Goal: Use online tool/utility: Utilize a website feature to perform a specific function

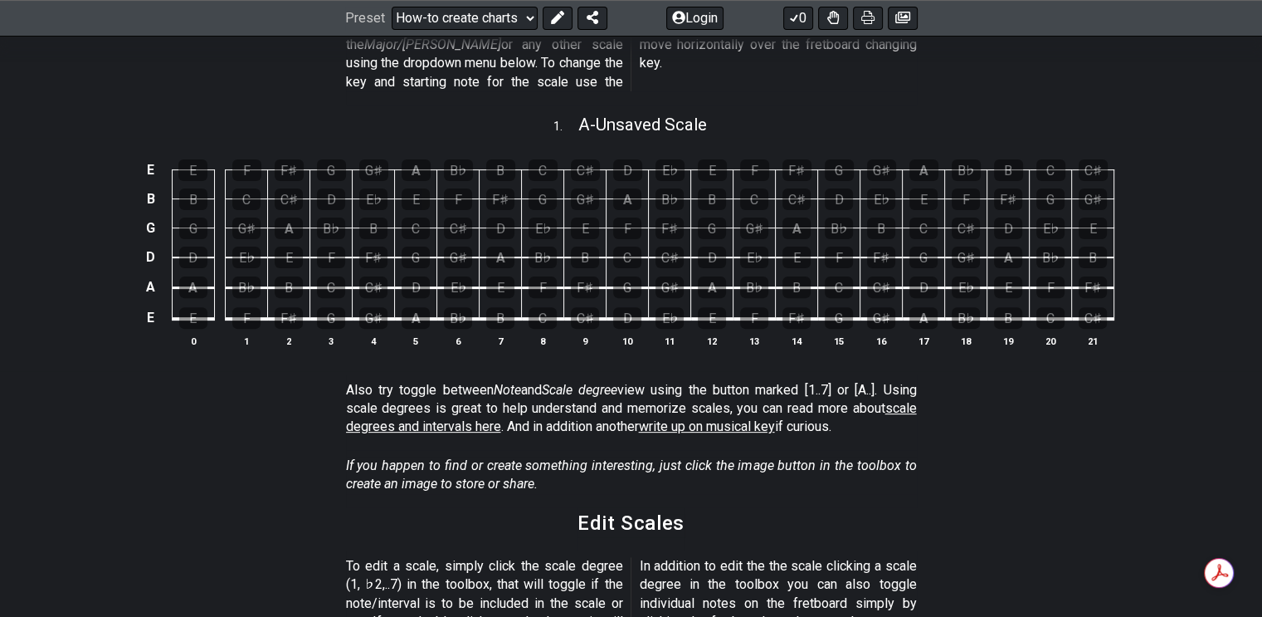
scroll to position [415, 0]
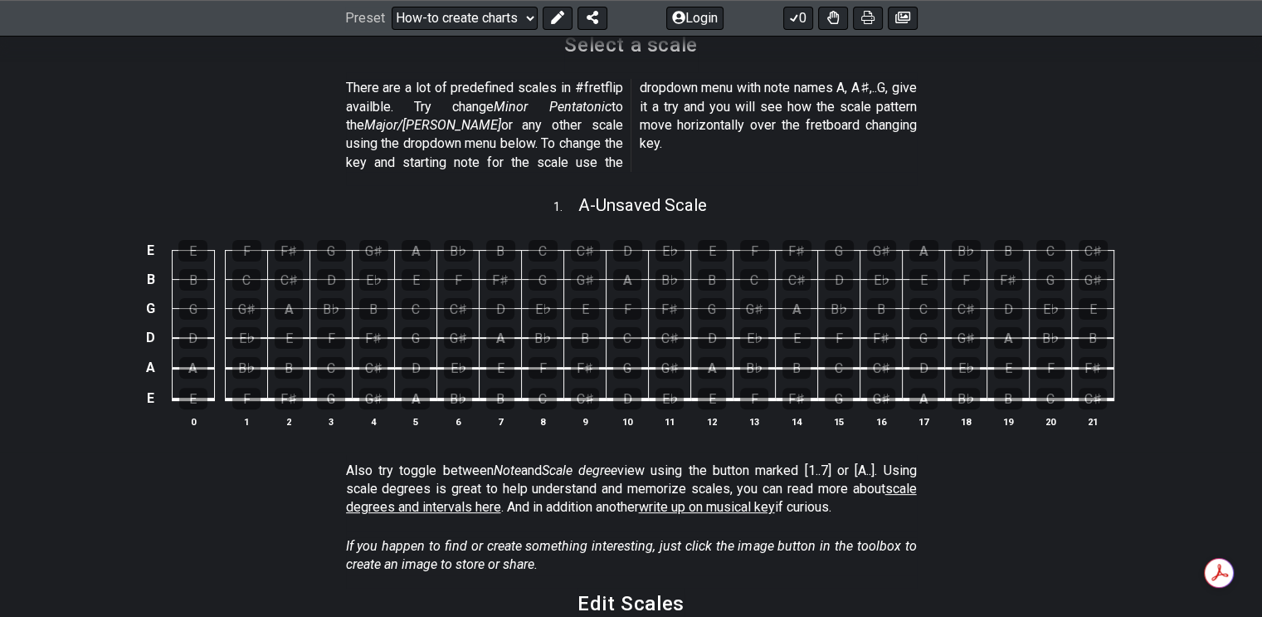
click at [246, 327] on div "E♭" at bounding box center [246, 338] width 28 height 22
click at [289, 298] on div "A" at bounding box center [289, 309] width 28 height 22
click at [330, 269] on div "D" at bounding box center [331, 280] width 28 height 22
click at [248, 240] on div "F" at bounding box center [246, 251] width 29 height 22
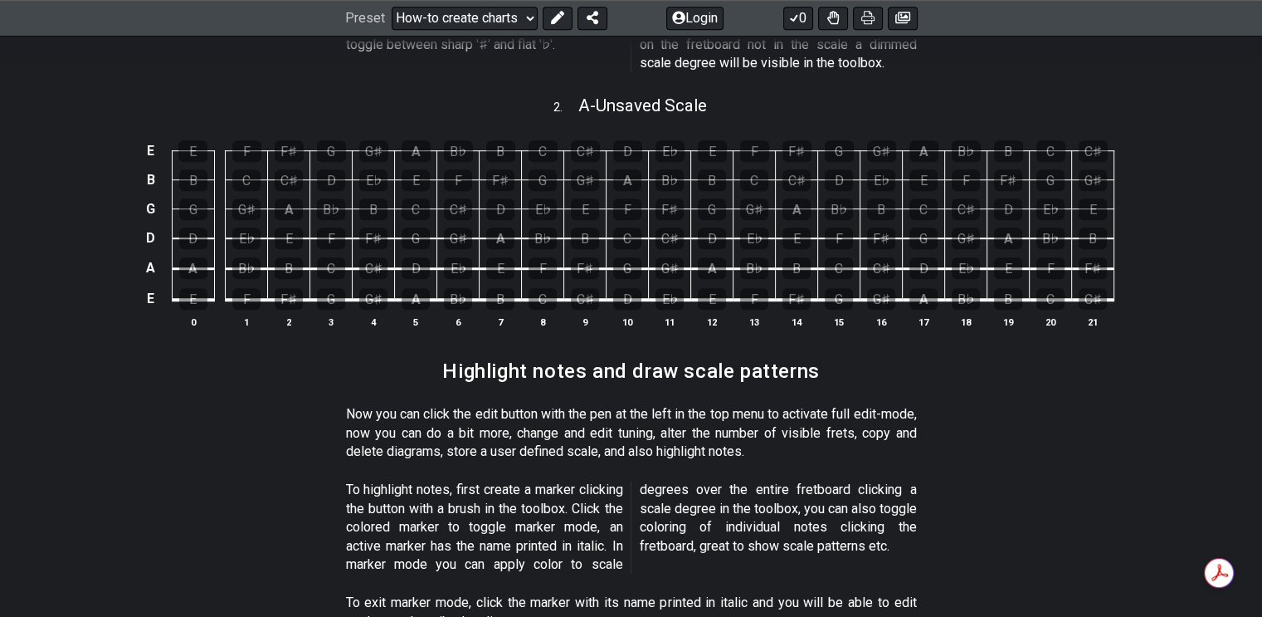
scroll to position [996, 0]
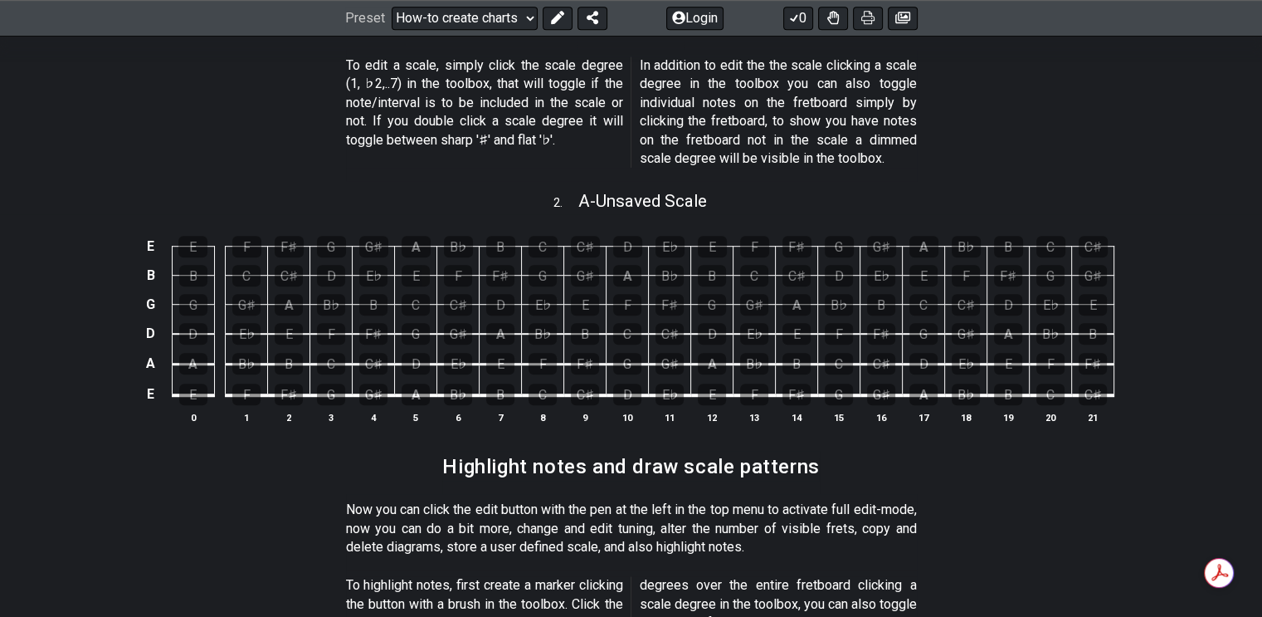
click at [332, 353] on div "C" at bounding box center [331, 364] width 28 height 22
click at [251, 323] on div "E♭" at bounding box center [246, 334] width 28 height 22
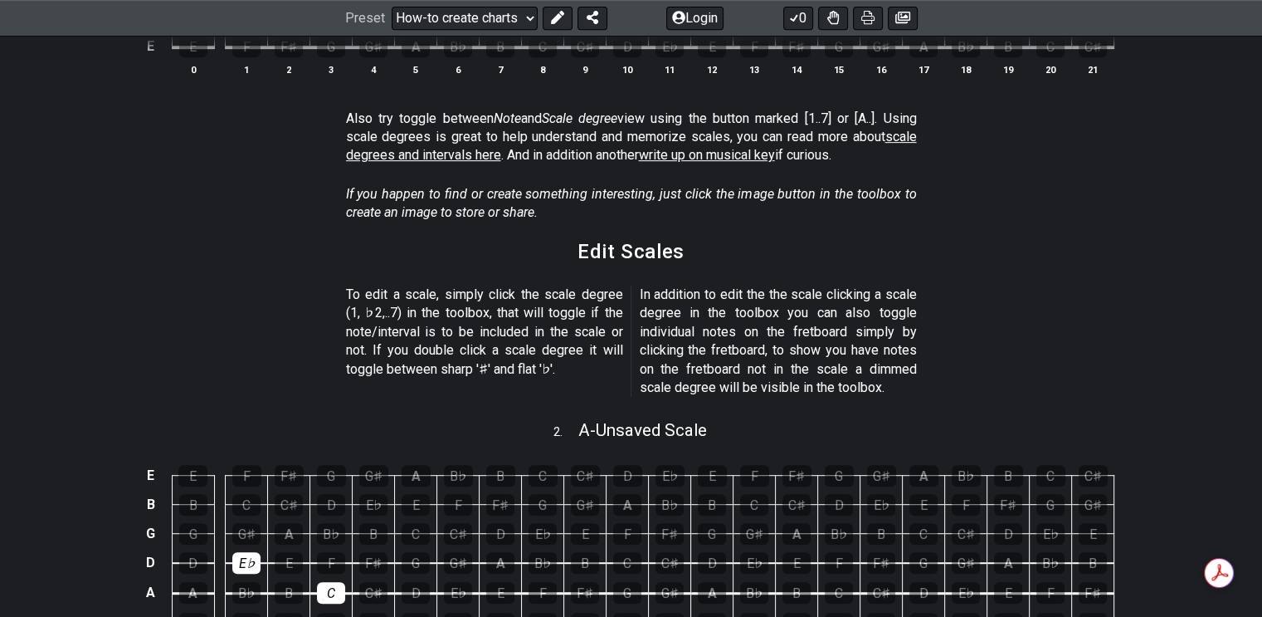
scroll to position [581, 0]
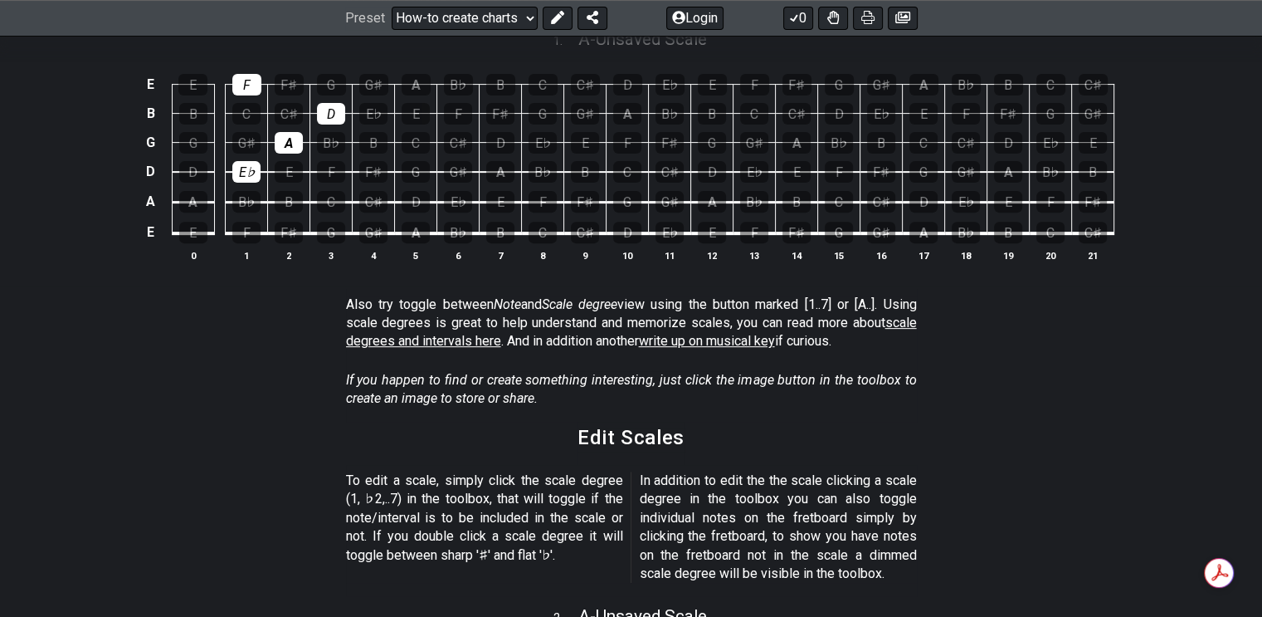
click at [532, 12] on select "Welcome to #fretflip! Initial Preset Custom Preset Minor Pentatonic Major Penta…" at bounding box center [465, 18] width 146 height 23
click at [392, 7] on select "Welcome to #fretflip! Initial Preset Custom Preset Minor Pentatonic Major Penta…" at bounding box center [465, 18] width 146 height 23
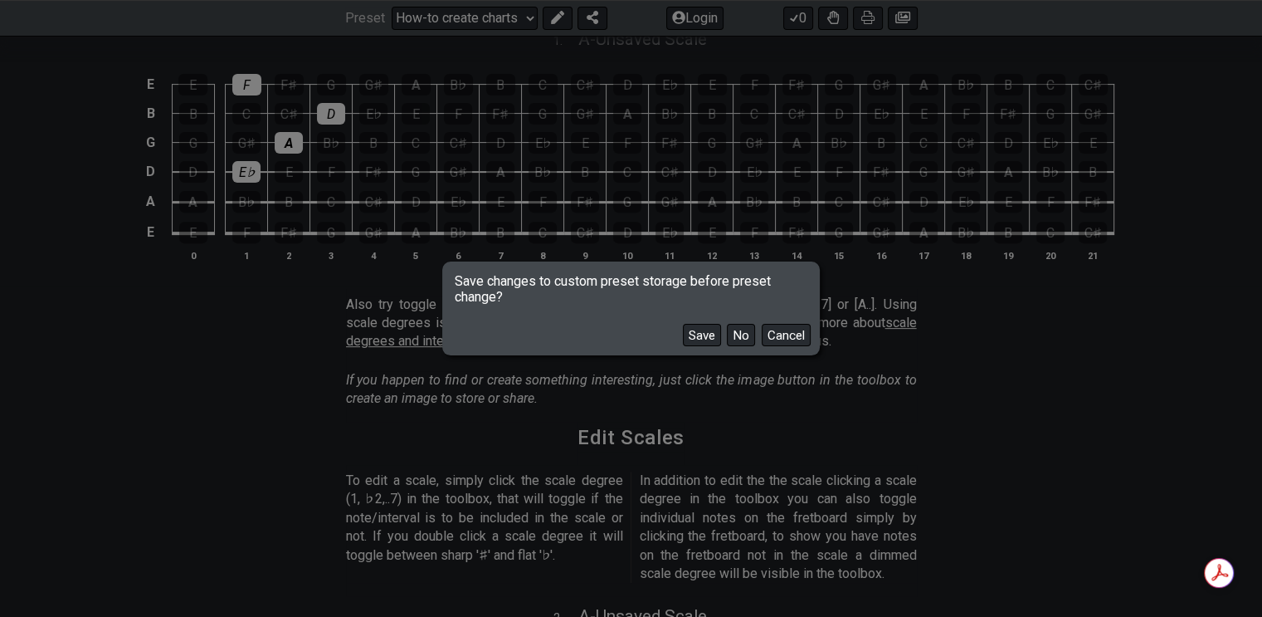
click at [735, 334] on button "No" at bounding box center [741, 335] width 28 height 22
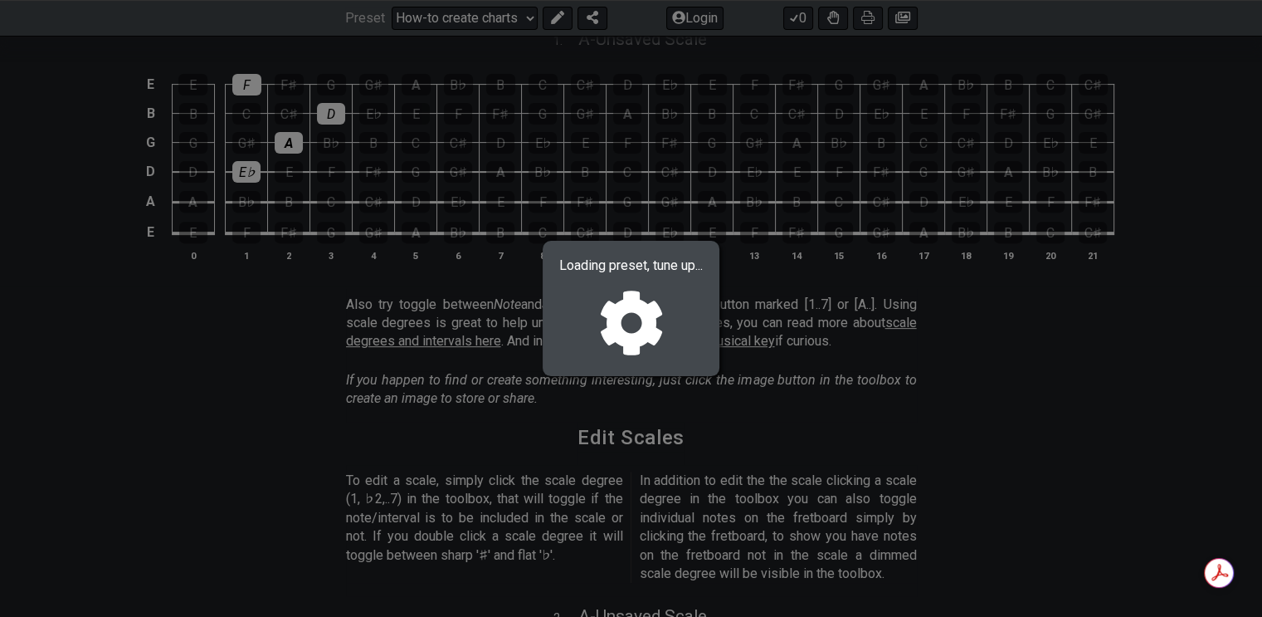
select select "/user-defined"
select select "A"
select select "C"
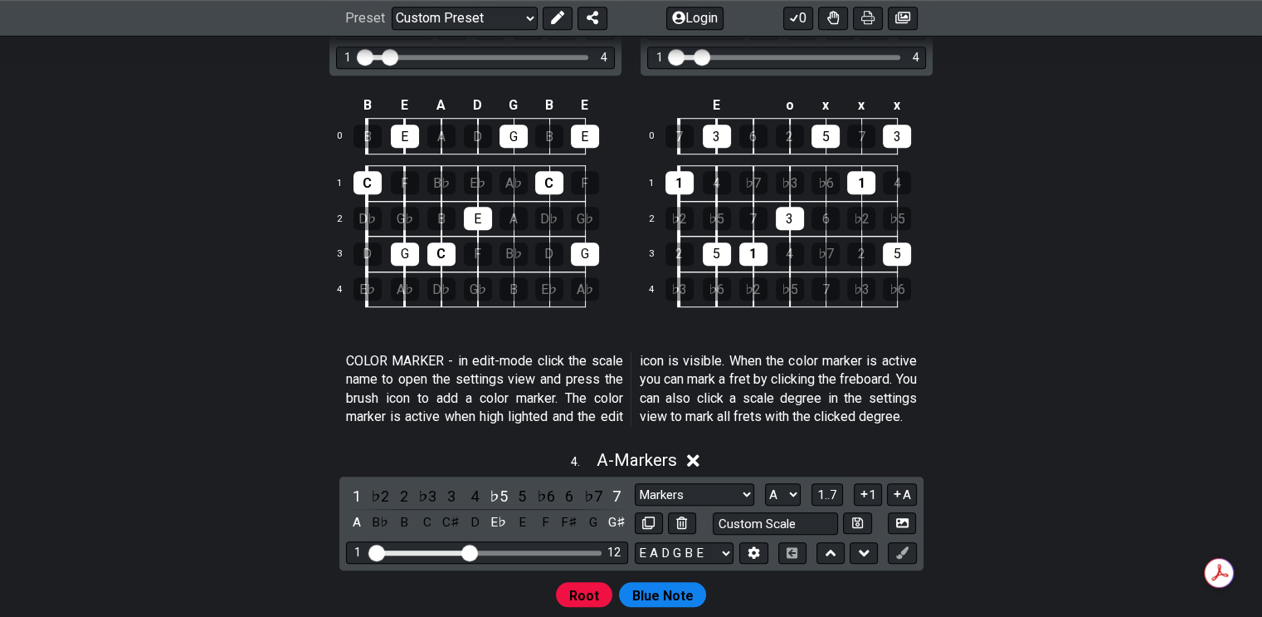
scroll to position [996, 0]
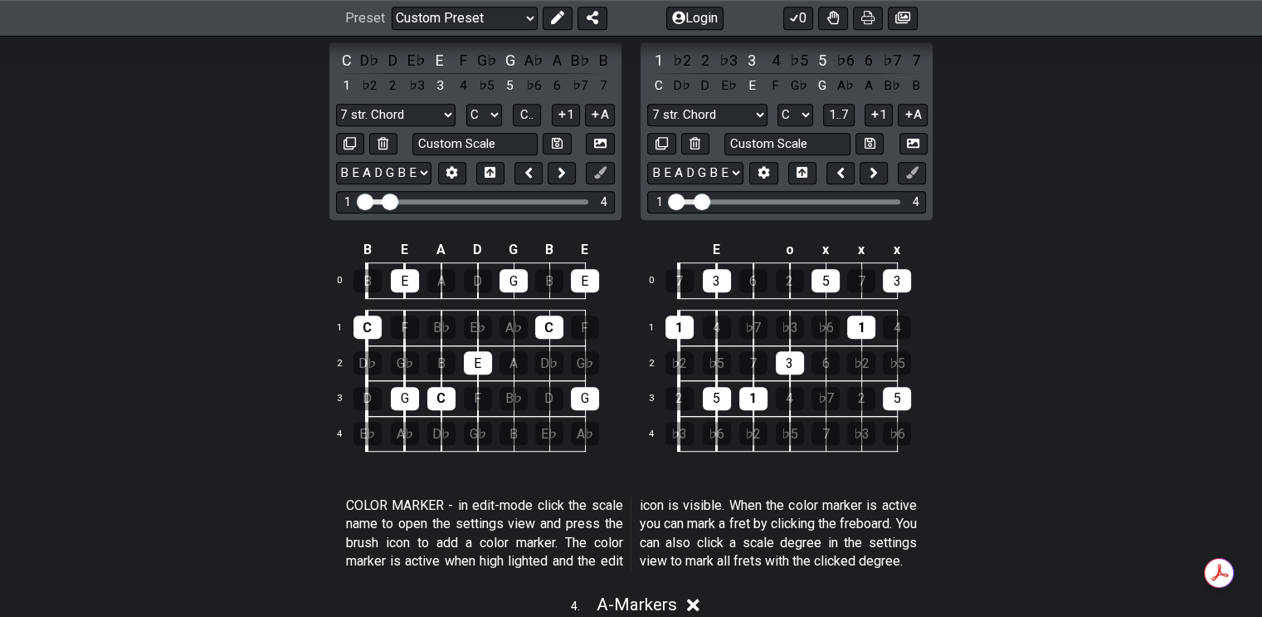
drag, startPoint x: 393, startPoint y: 198, endPoint x: 391, endPoint y: 222, distance: 23.3
click at [391, 200] on input "Visible fret range" at bounding box center [476, 200] width 236 height 0
click at [345, 56] on div "C" at bounding box center [347, 60] width 22 height 22
click at [448, 55] on div "E" at bounding box center [440, 60] width 22 height 22
click at [516, 59] on div "G" at bounding box center [511, 60] width 22 height 22
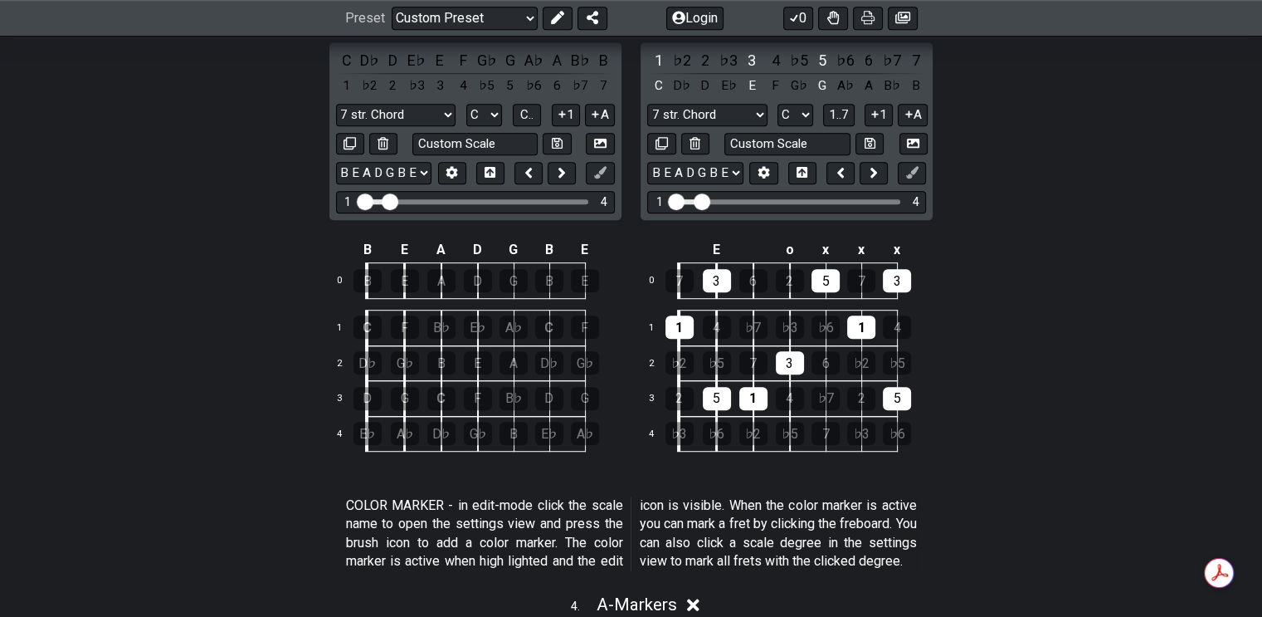
click at [662, 57] on div "1" at bounding box center [658, 60] width 22 height 22
click at [743, 51] on div "3" at bounding box center [752, 60] width 22 height 22
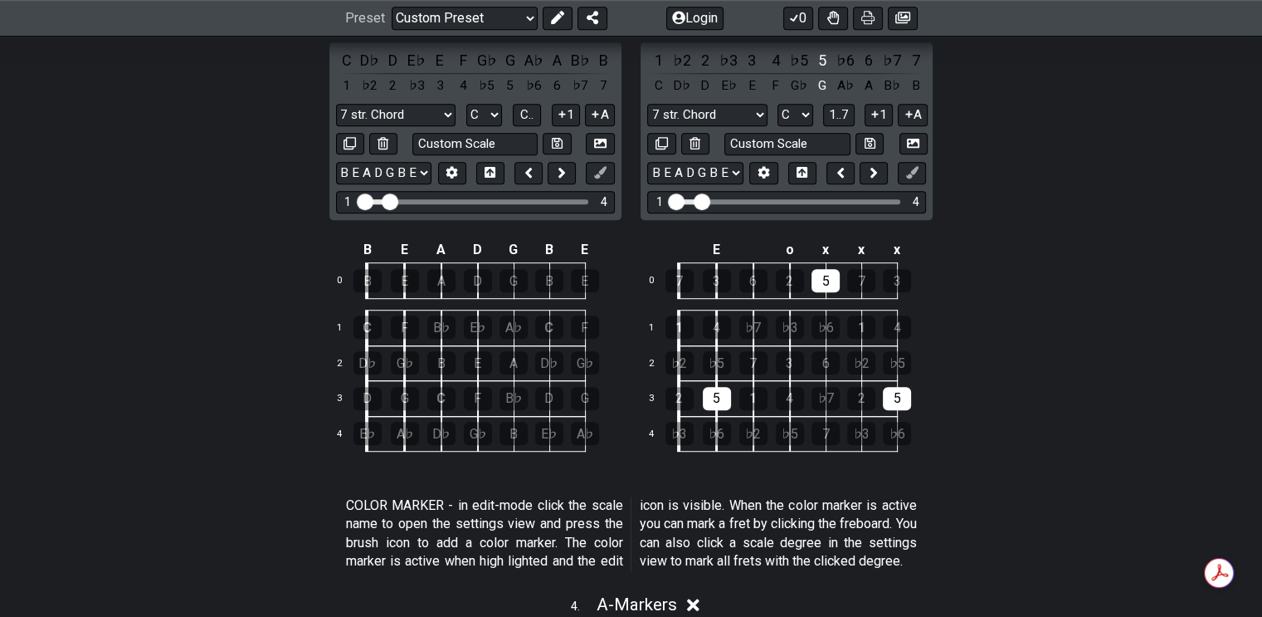
click at [823, 56] on div "5" at bounding box center [823, 60] width 22 height 22
click at [571, 109] on button "1" at bounding box center [566, 115] width 28 height 22
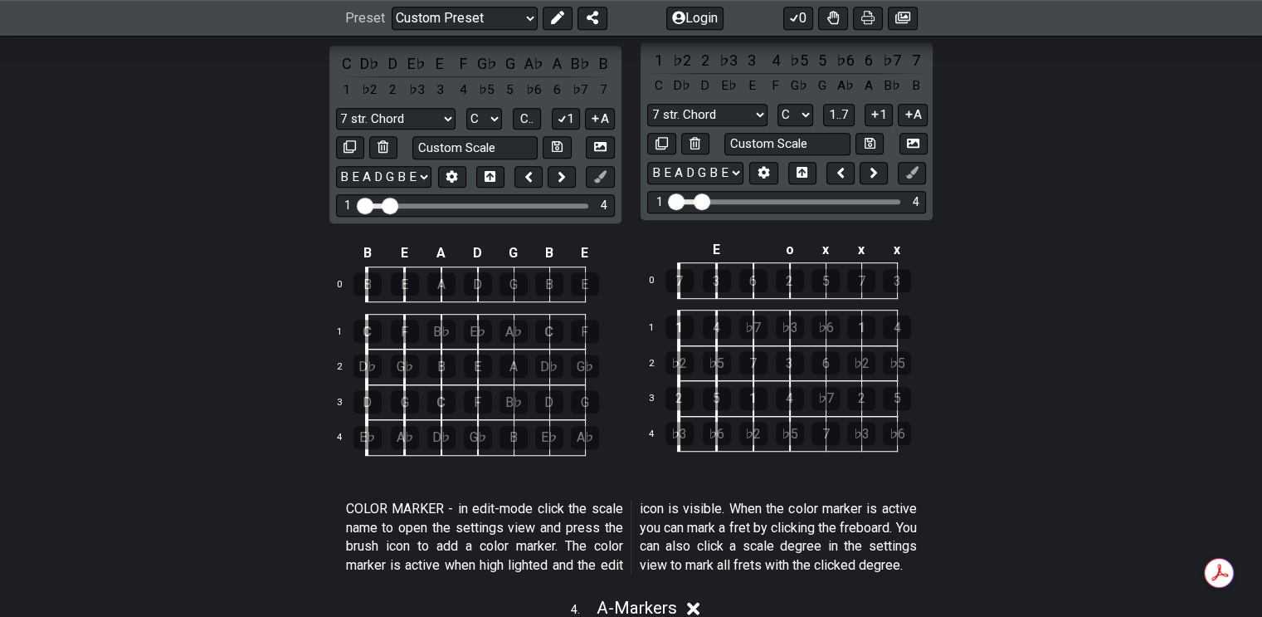
click at [569, 112] on button "1" at bounding box center [566, 119] width 28 height 22
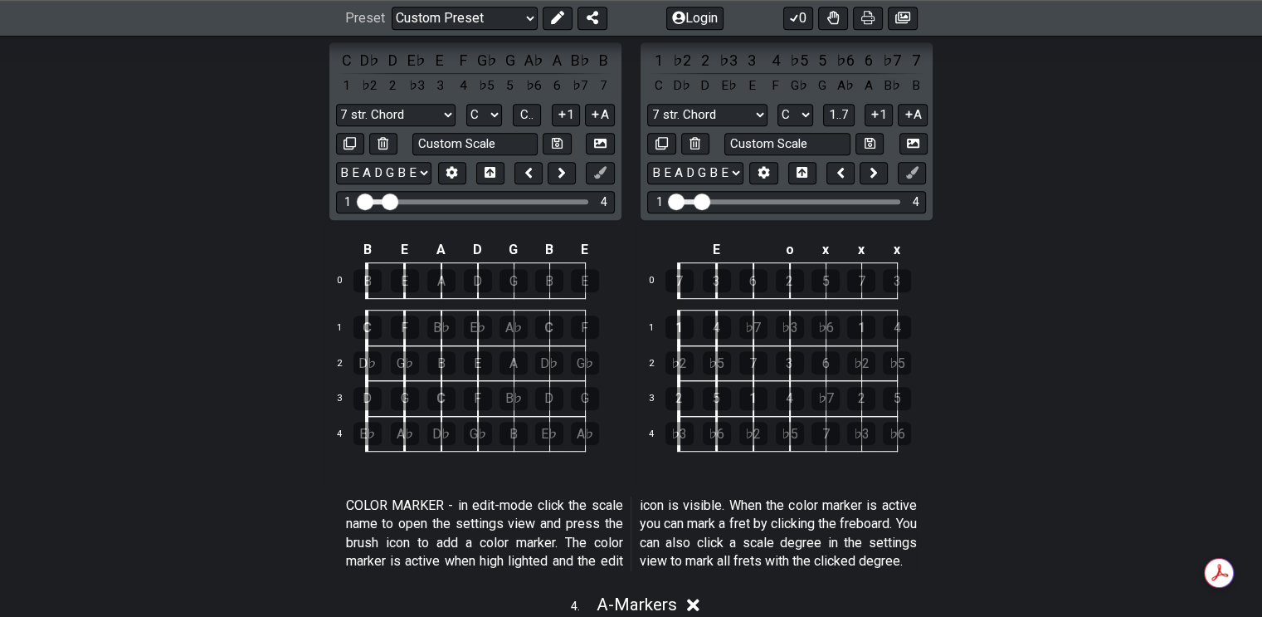
click at [569, 112] on button "1" at bounding box center [566, 115] width 28 height 22
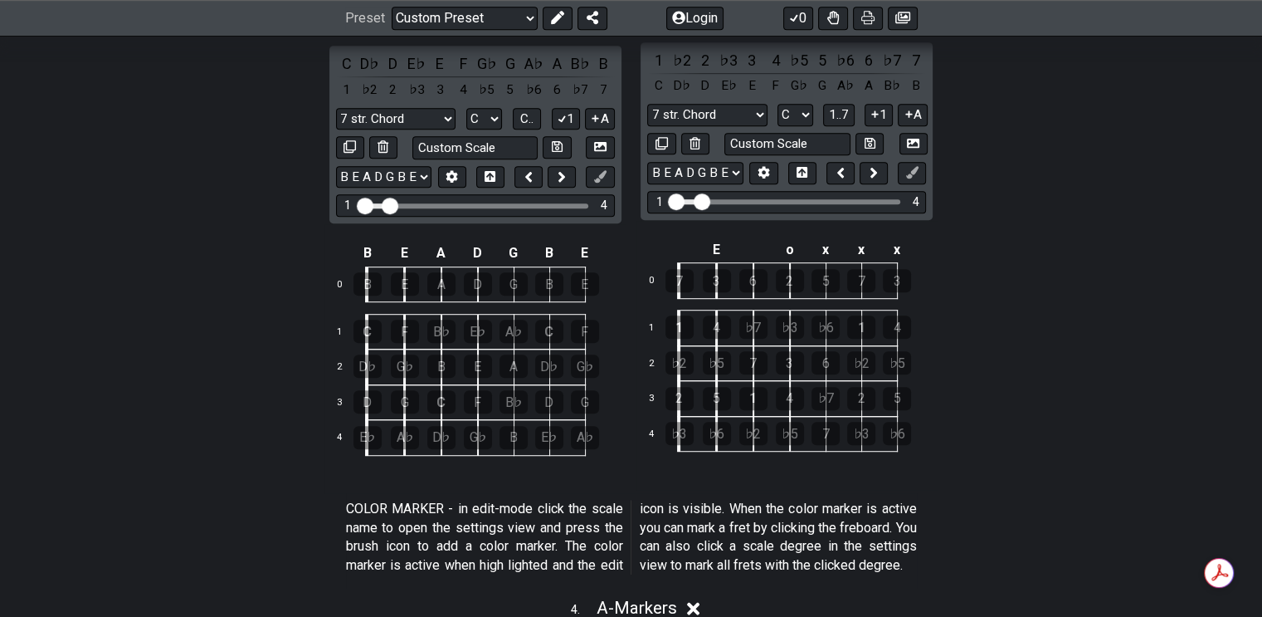
click at [569, 112] on button "1" at bounding box center [566, 119] width 28 height 22
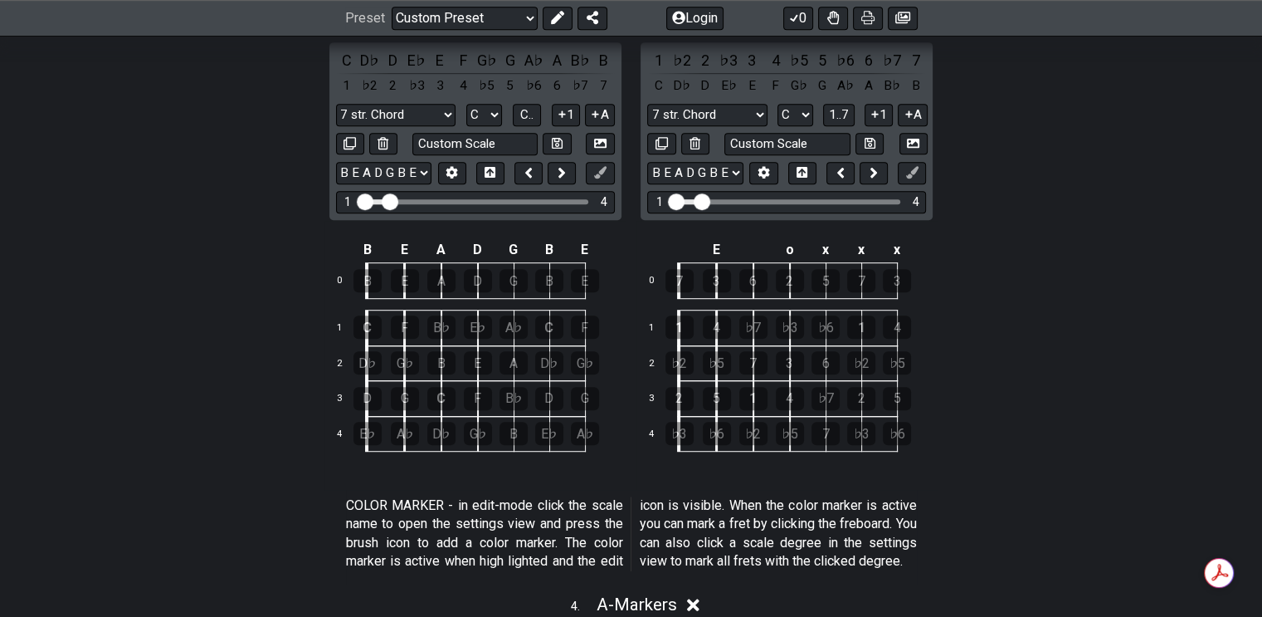
click at [570, 115] on button "1" at bounding box center [566, 115] width 28 height 22
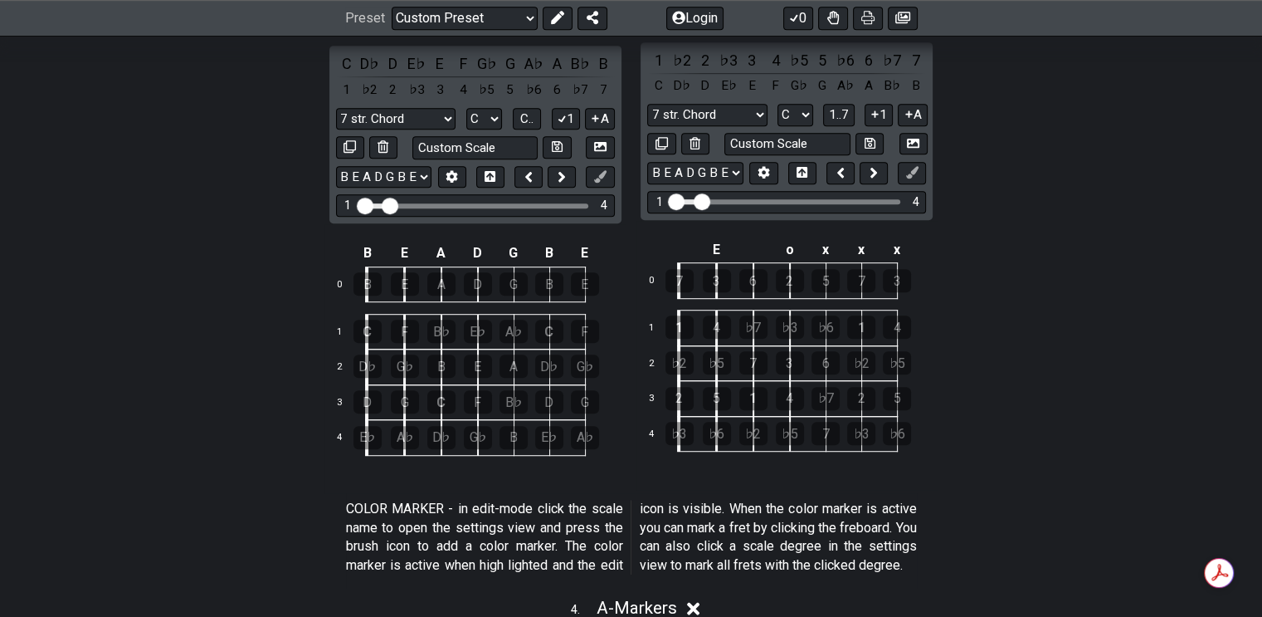
click at [571, 114] on button "1" at bounding box center [566, 119] width 28 height 22
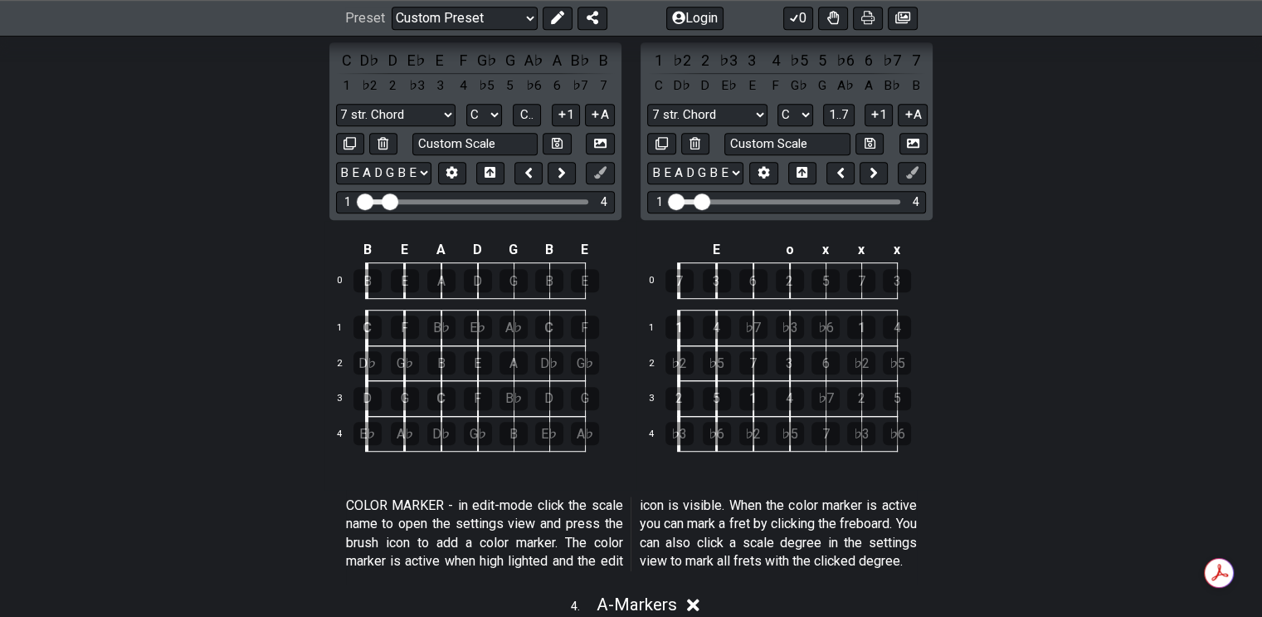
click at [422, 171] on select "B E A D G B E B E A D G B E E A D G B E B E A D F♯ B A D G C E A D A D G B E E♭…" at bounding box center [383, 173] width 95 height 22
select select "E A D G B E"
click at [336, 162] on select "B E A D G B E B E A D G B E E A D G B E B E A D F♯ B A D G C E A D A D G B E E♭…" at bounding box center [383, 173] width 95 height 22
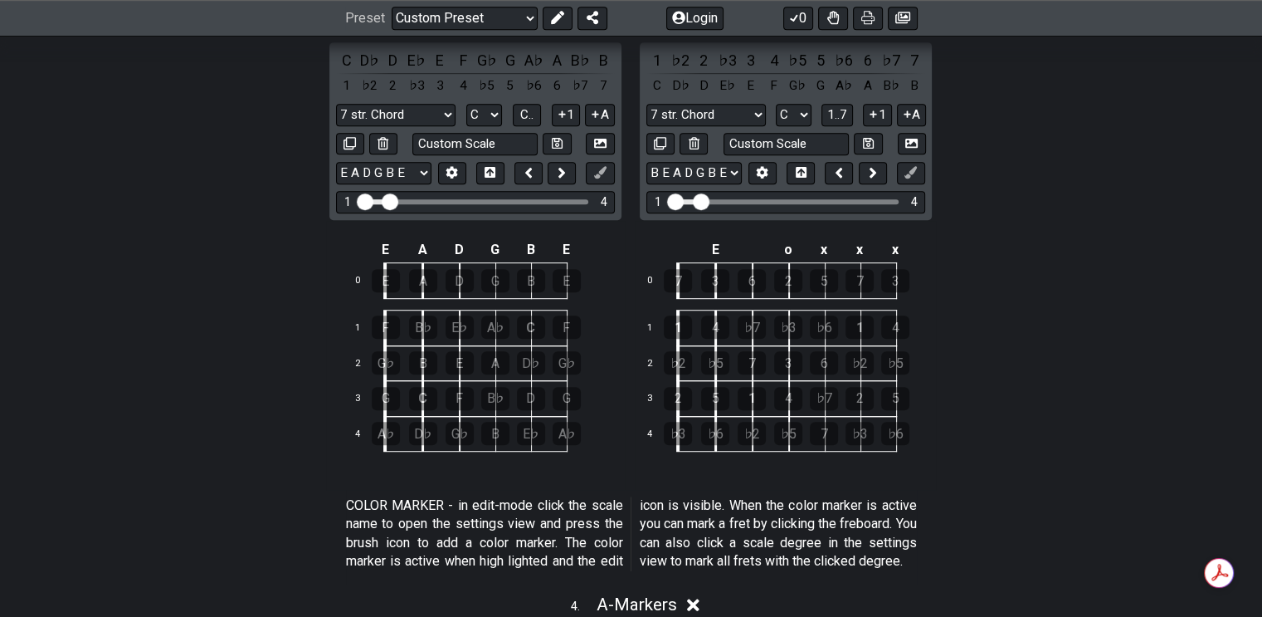
click at [737, 168] on select "B E A D G B E B E A D G B E E A D G B E B E A D F♯ B A D G C E A D A D G B E E♭…" at bounding box center [694, 173] width 95 height 22
select select "E A D G B E"
click at [647, 162] on select "B E A D G B E B E A D G B E E A D G B E B E A D F♯ B A D G C E A D A D G B E E♭…" at bounding box center [694, 173] width 95 height 22
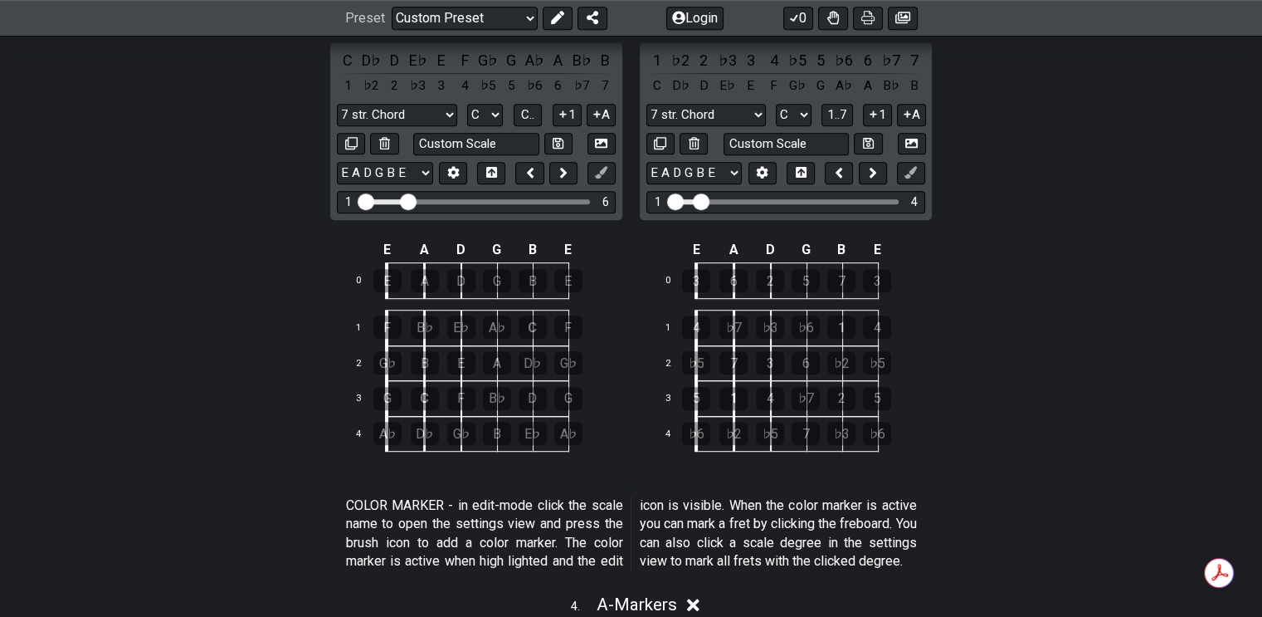
drag, startPoint x: 394, startPoint y: 198, endPoint x: 408, endPoint y: 195, distance: 14.5
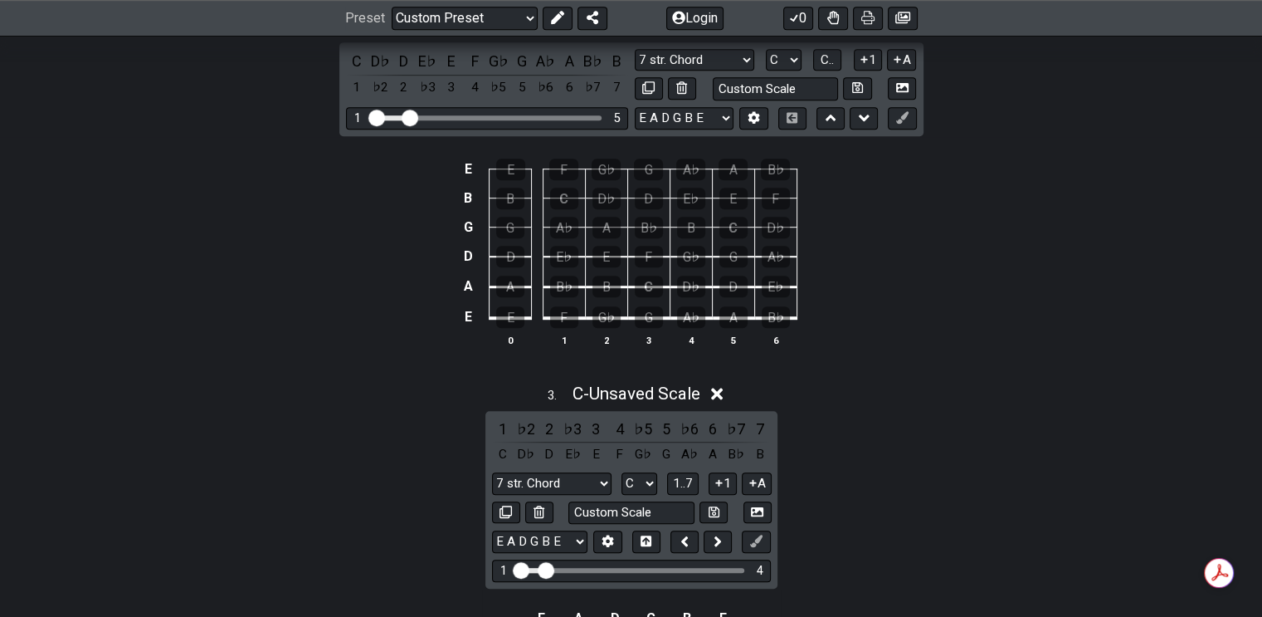
drag, startPoint x: 420, startPoint y: 117, endPoint x: 408, endPoint y: 120, distance: 11.9
click at [408, 116] on input "Visible fret range" at bounding box center [487, 116] width 236 height 0
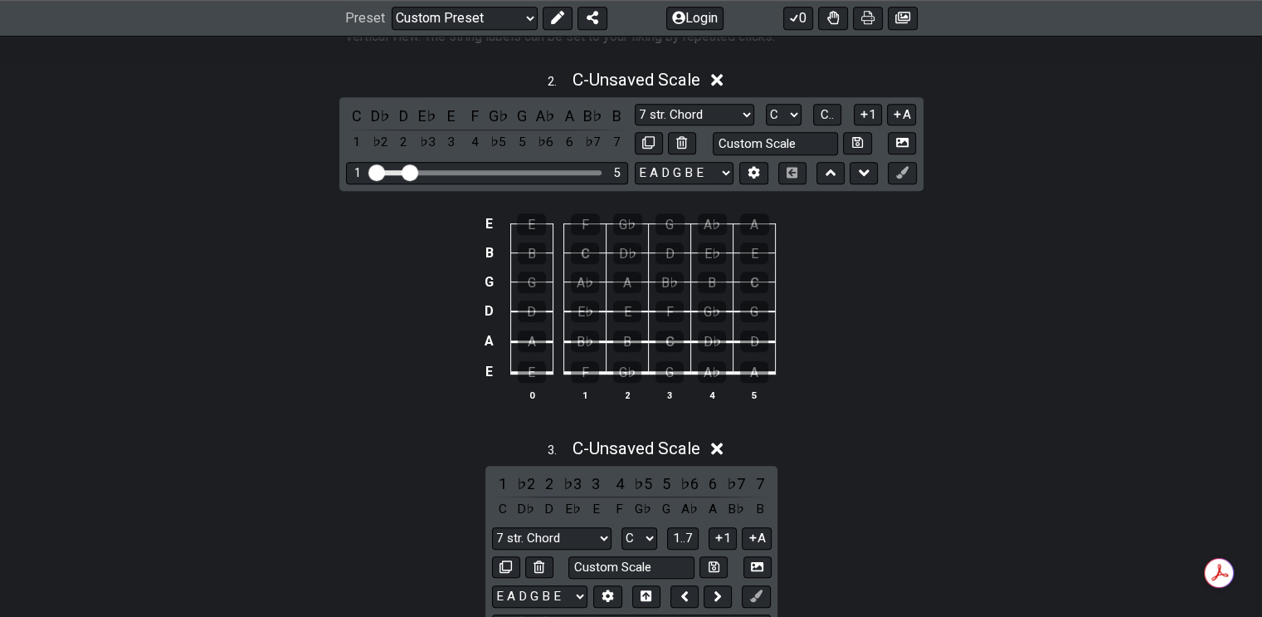
scroll to position [913, 0]
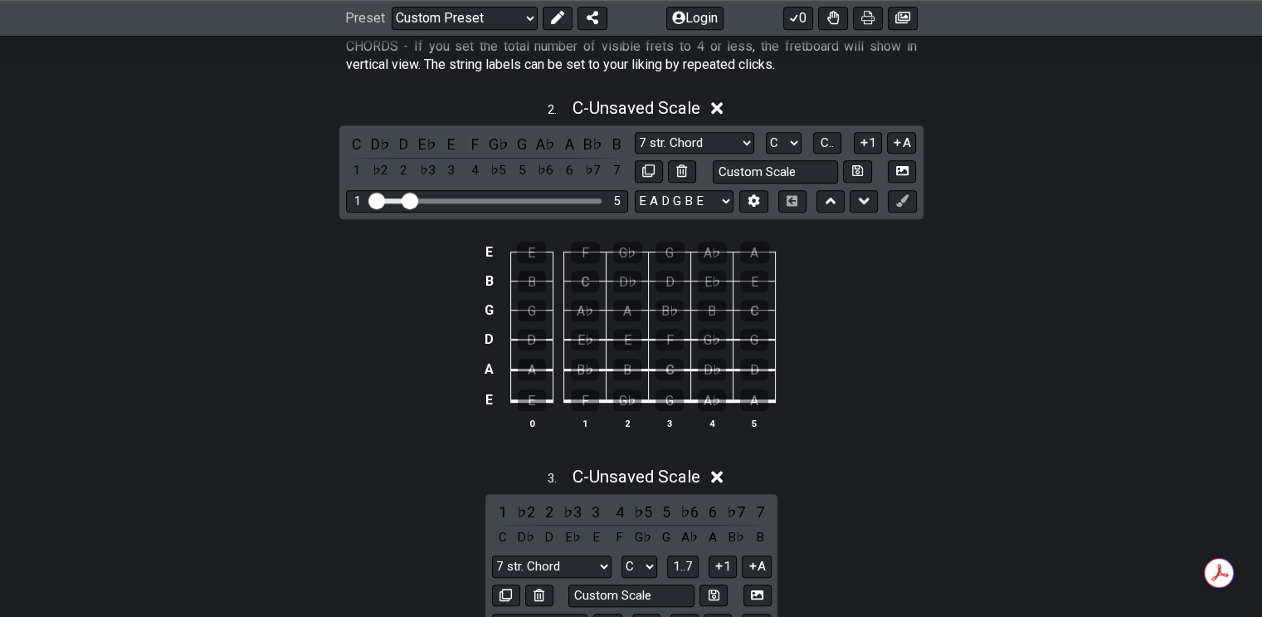
click at [724, 104] on icon at bounding box center [717, 109] width 12 height 12
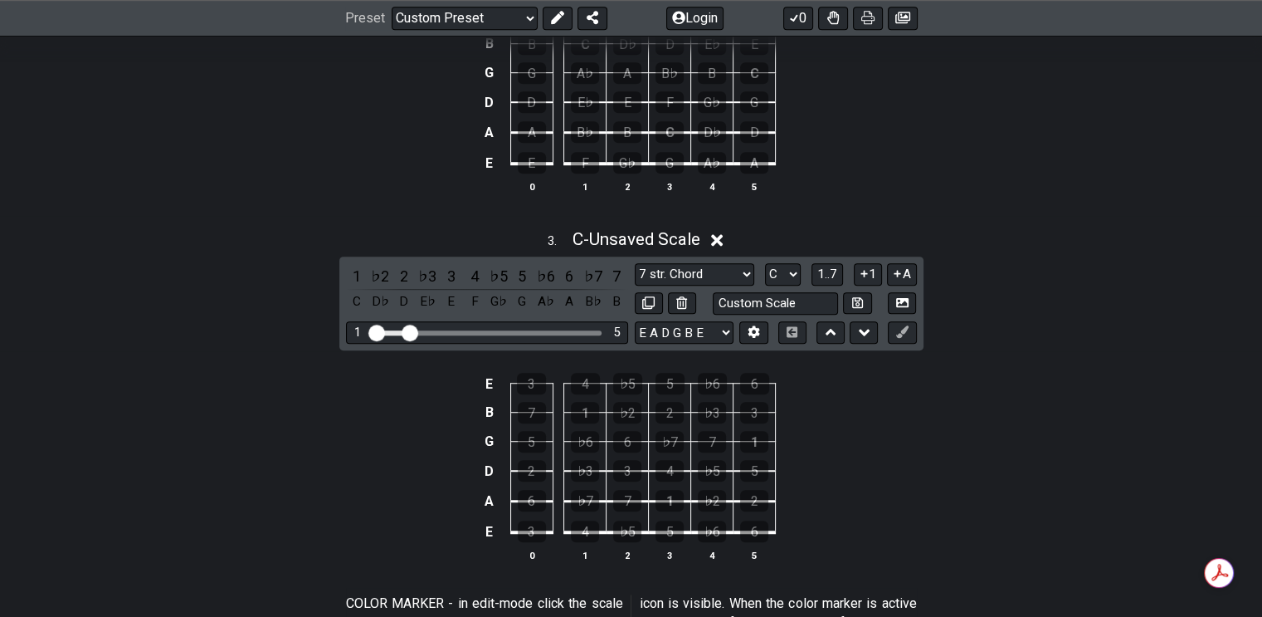
scroll to position [830, 0]
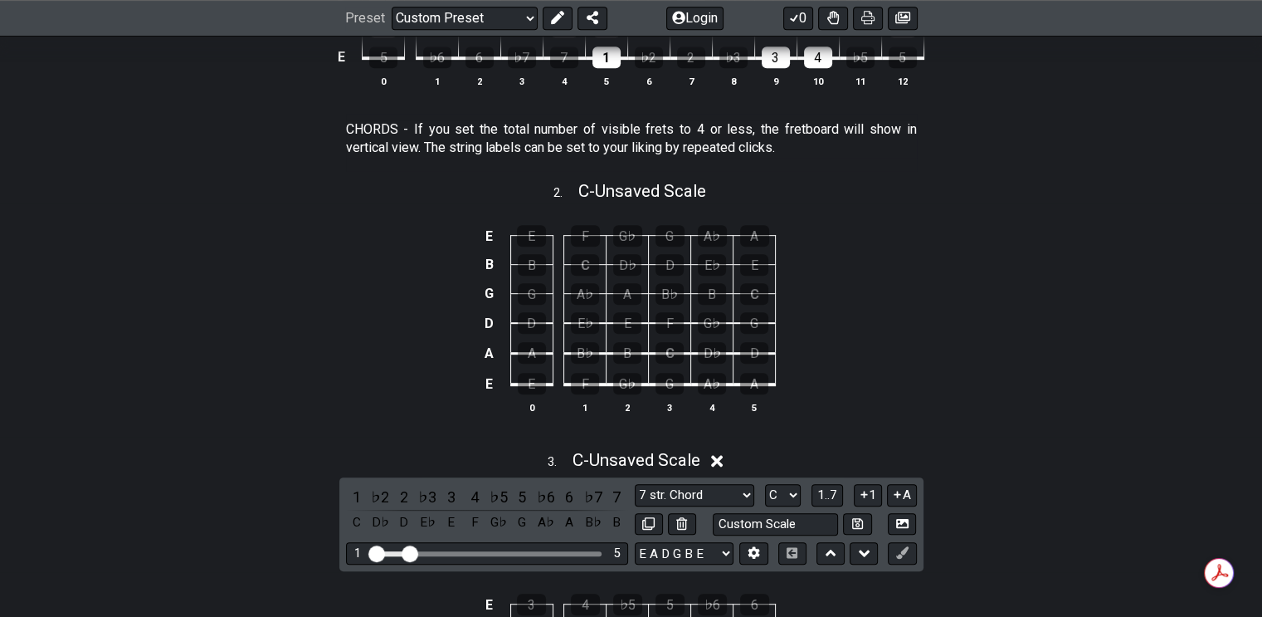
click at [720, 454] on icon at bounding box center [717, 460] width 12 height 17
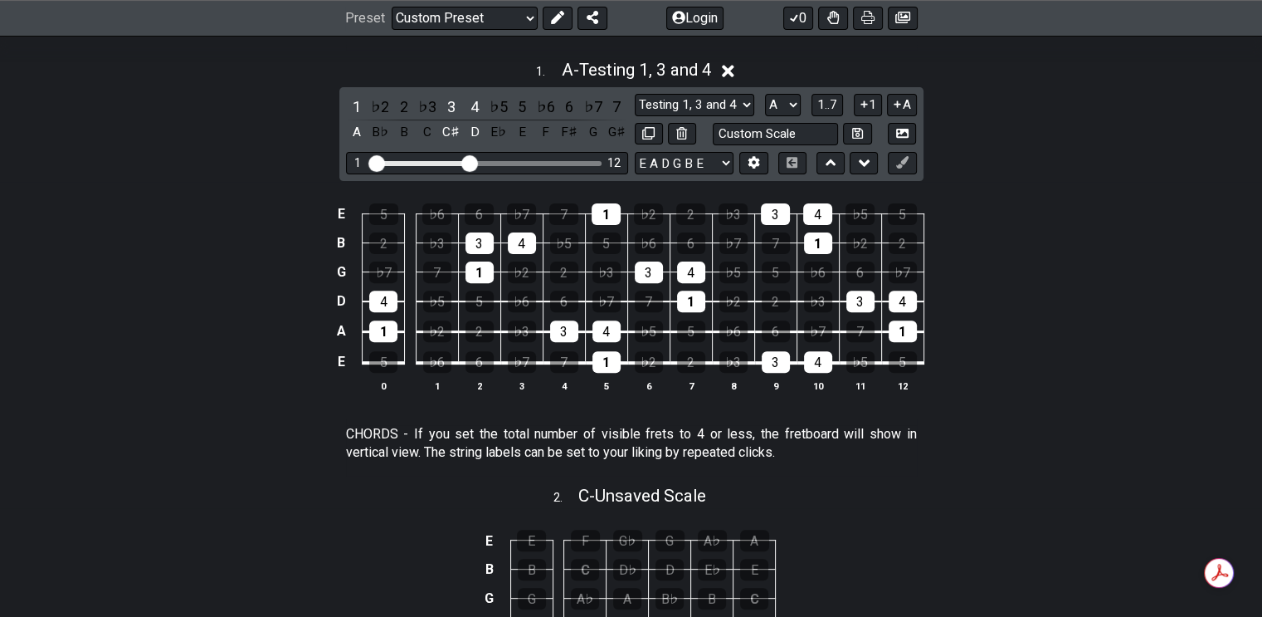
scroll to position [498, 0]
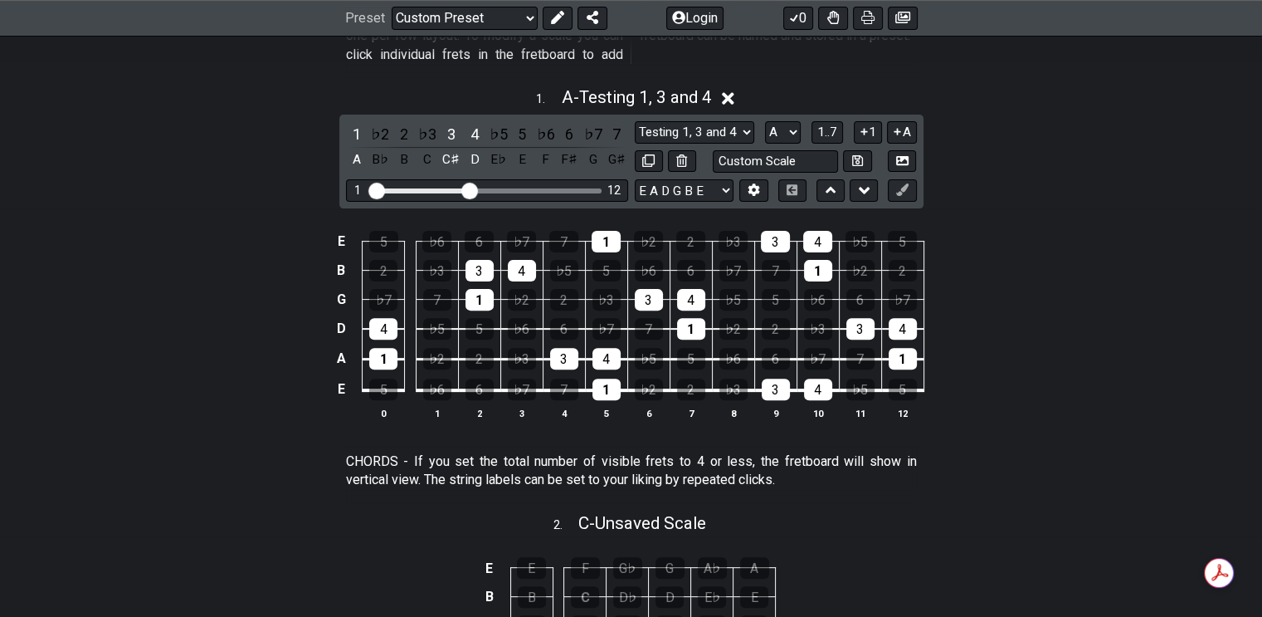
click at [356, 125] on div "1" at bounding box center [357, 134] width 22 height 22
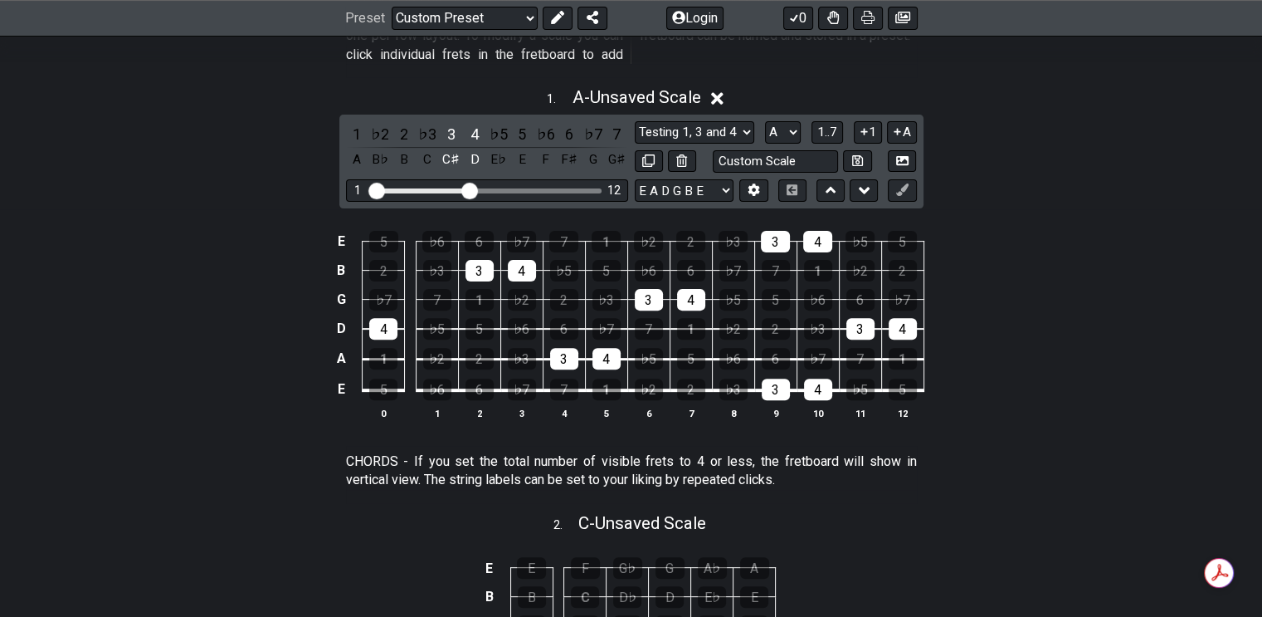
click at [452, 127] on div "3" at bounding box center [452, 134] width 22 height 22
click at [476, 126] on div "4" at bounding box center [475, 134] width 22 height 22
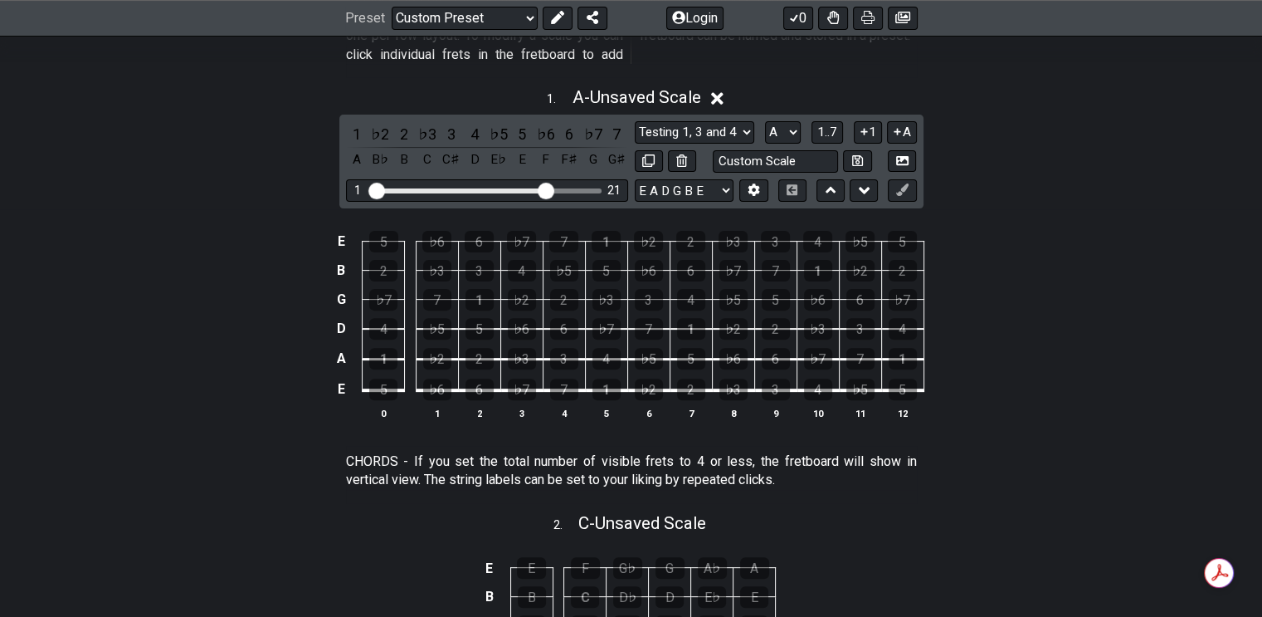
drag, startPoint x: 466, startPoint y: 190, endPoint x: 543, endPoint y: 192, distance: 76.4
click at [543, 189] on input "Visible fret range" at bounding box center [487, 189] width 236 height 0
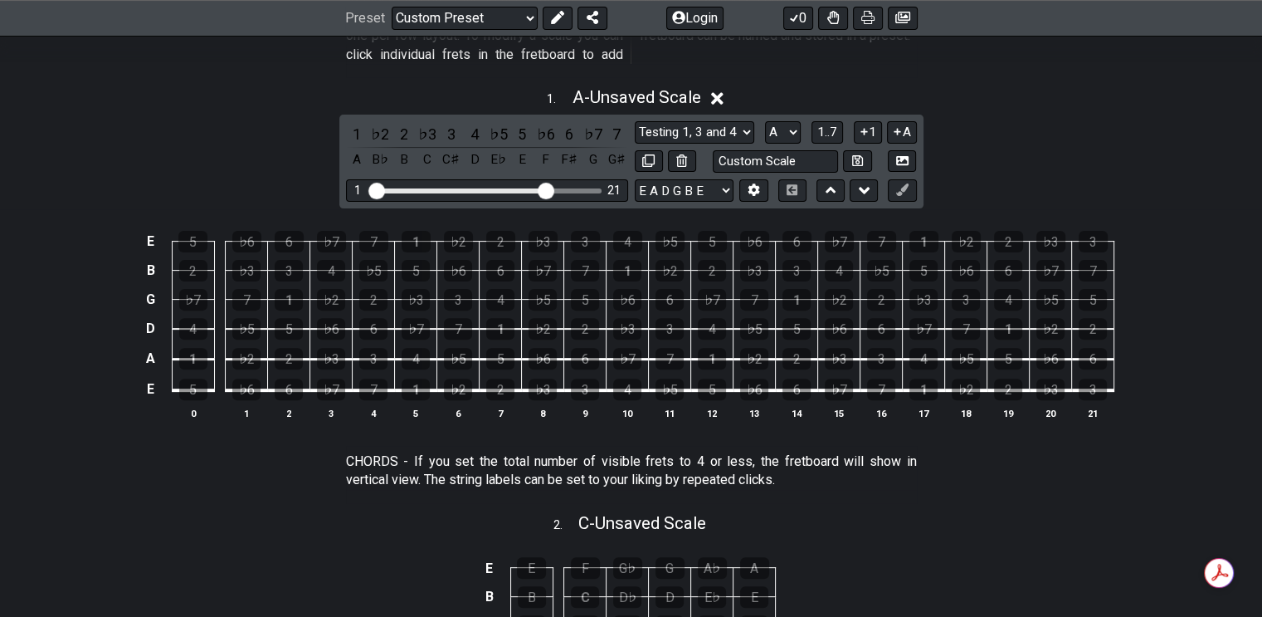
click at [826, 125] on span "1..7" at bounding box center [828, 131] width 20 height 15
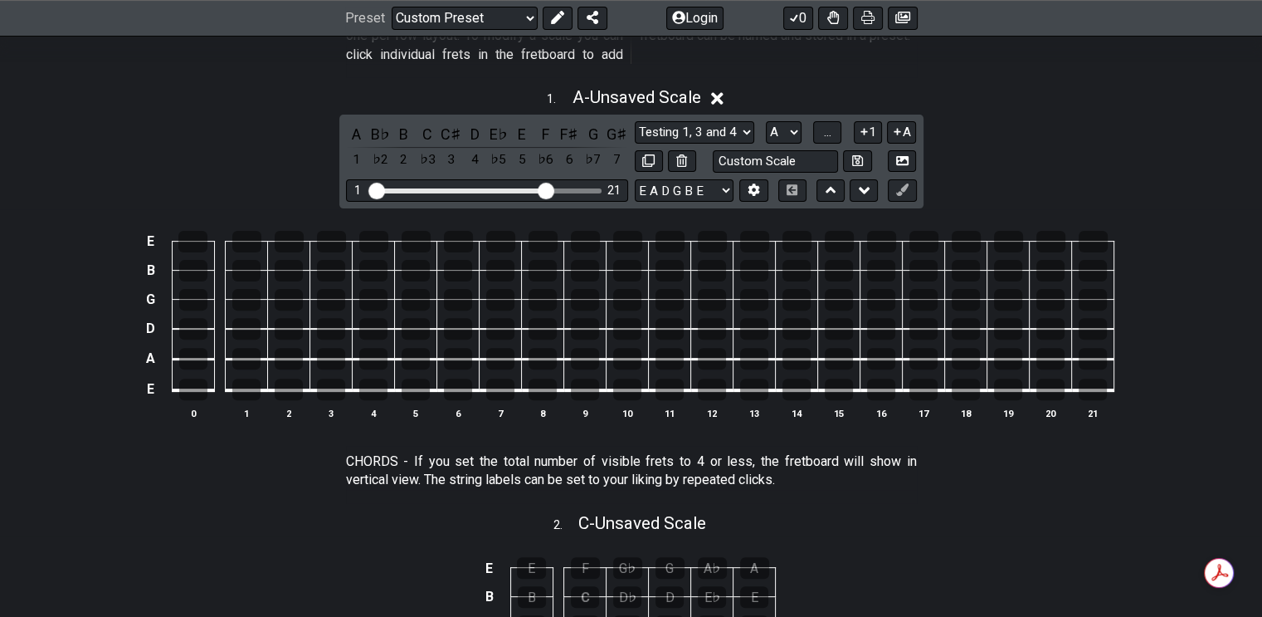
click at [824, 129] on span "..." at bounding box center [827, 131] width 7 height 15
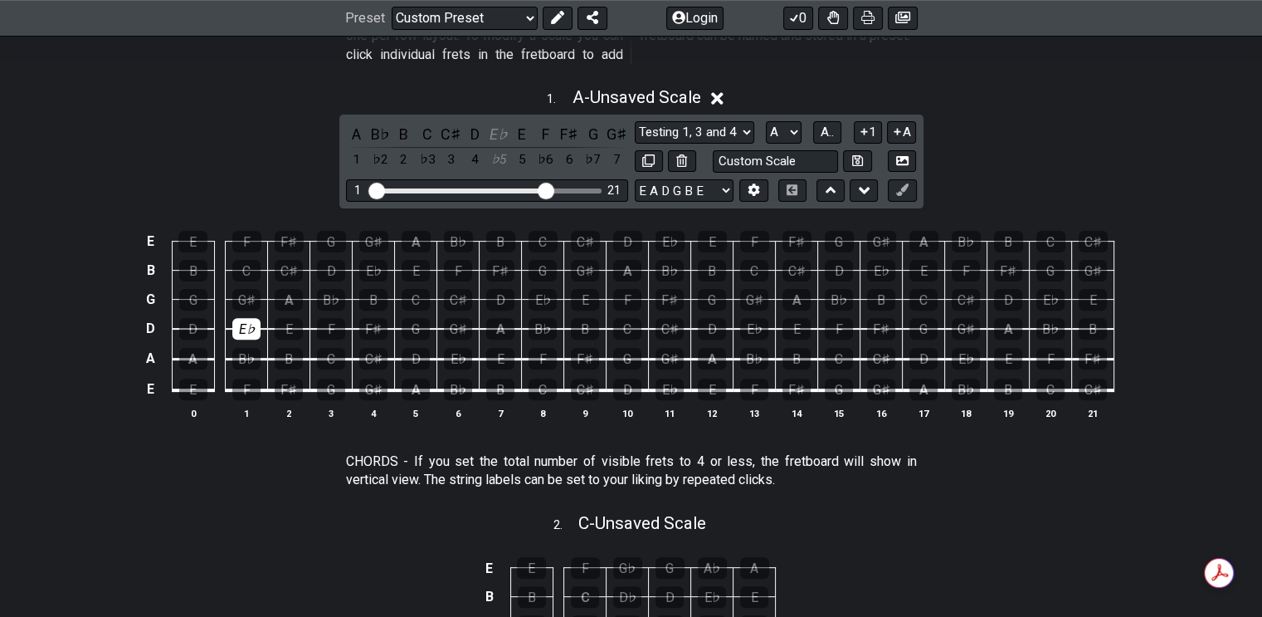
click at [242, 329] on div "E♭" at bounding box center [246, 329] width 28 height 22
click at [283, 295] on div "A" at bounding box center [289, 300] width 28 height 22
click at [325, 266] on div "D" at bounding box center [331, 271] width 28 height 22
click at [249, 241] on div "F" at bounding box center [246, 242] width 29 height 22
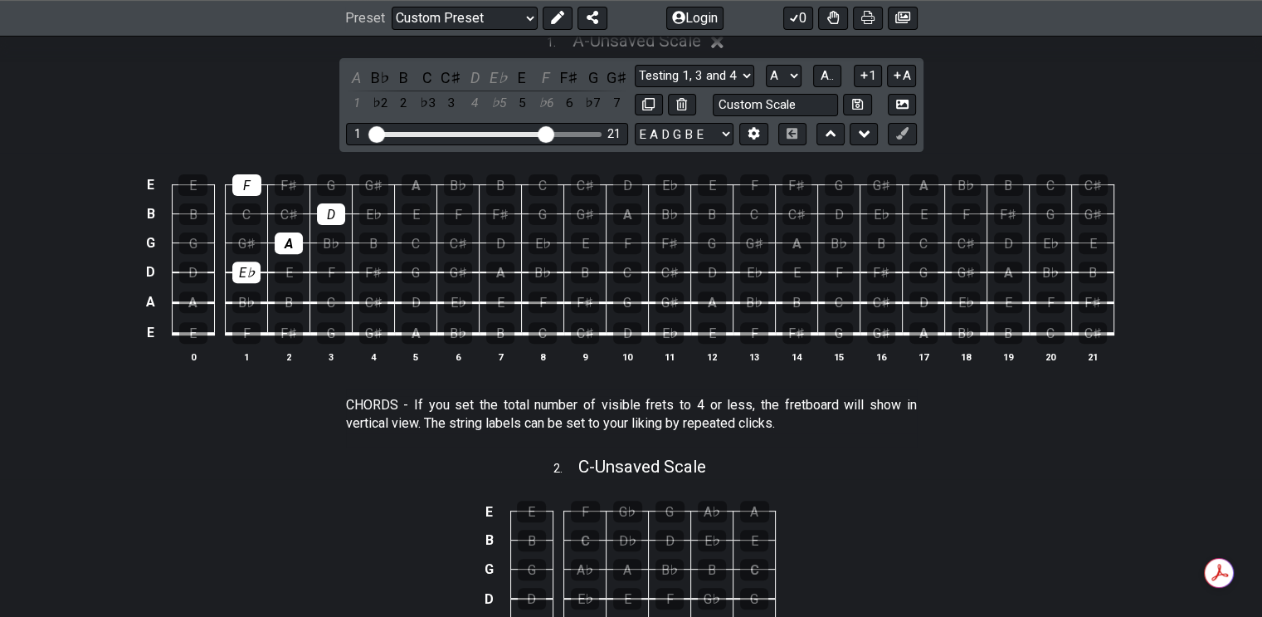
scroll to position [830, 0]
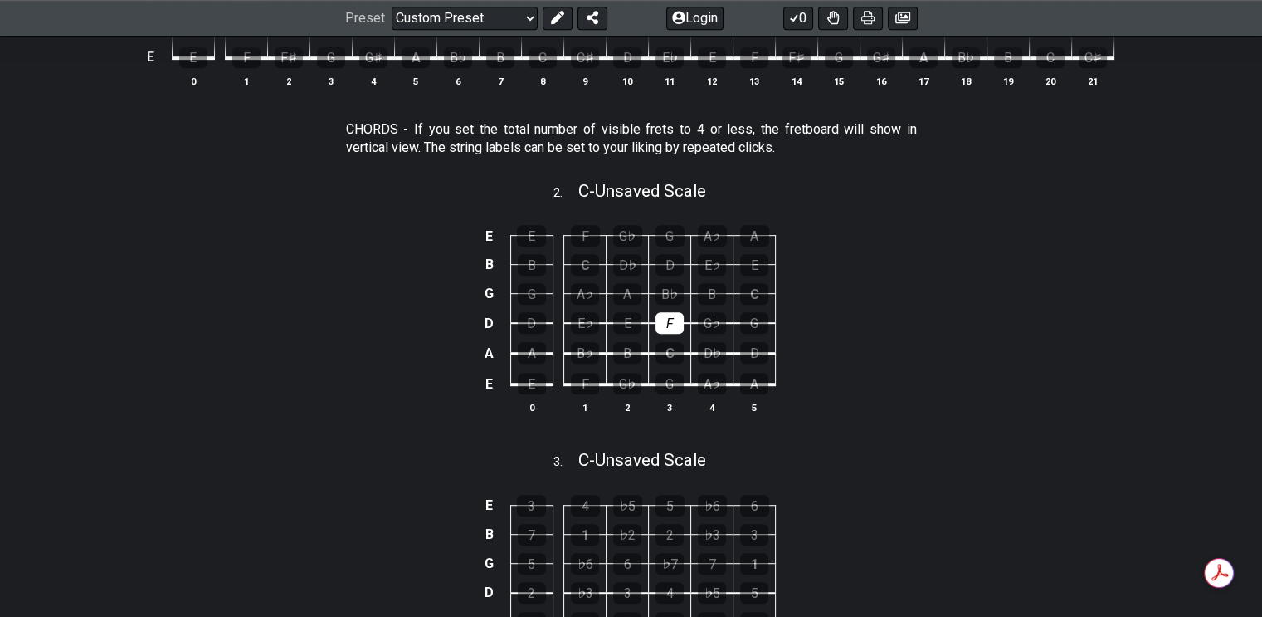
click at [676, 318] on div "F" at bounding box center [670, 323] width 28 height 22
click at [581, 290] on div "A♭" at bounding box center [585, 294] width 28 height 22
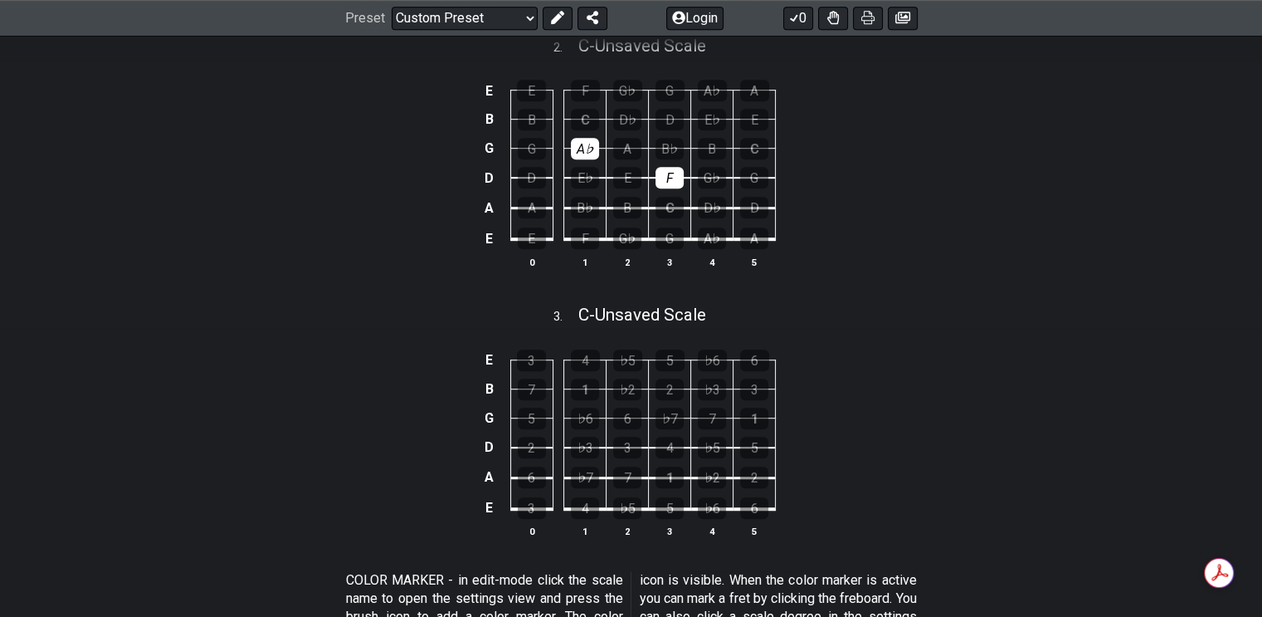
scroll to position [913, 0]
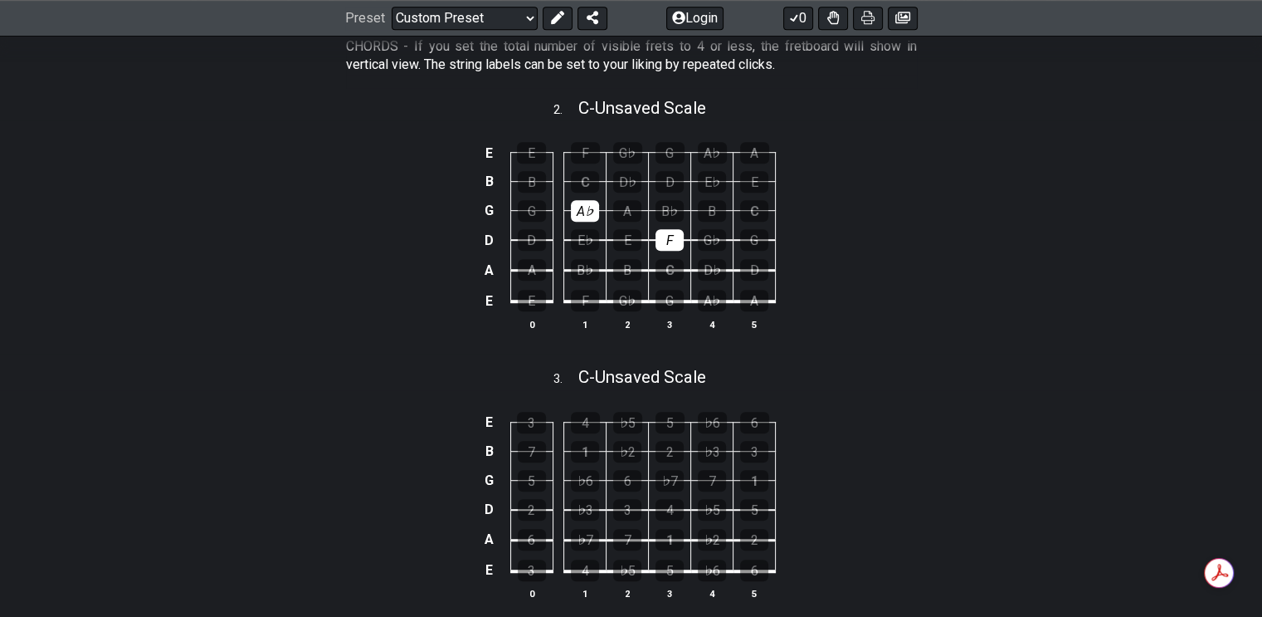
click at [698, 373] on span "C - Unsaved Scale" at bounding box center [642, 377] width 128 height 20
select select "C"
select select "E A D G B E"
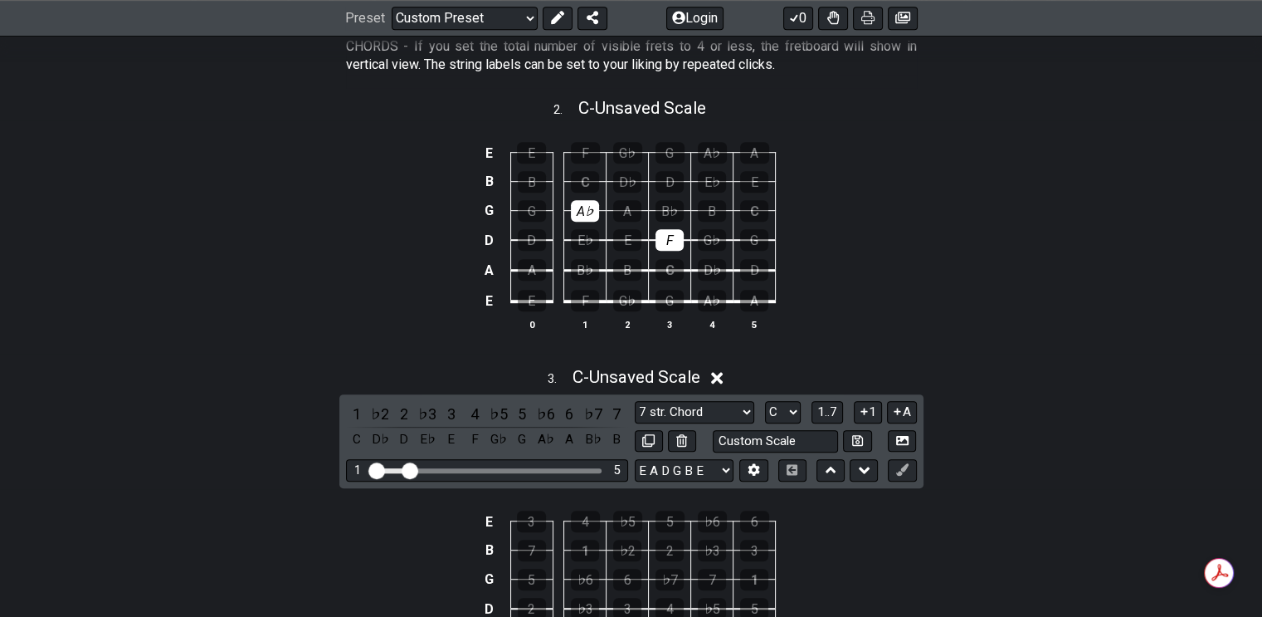
click at [827, 410] on span "1..7" at bounding box center [828, 411] width 20 height 15
click at [827, 410] on span "..." at bounding box center [827, 411] width 7 height 15
click at [723, 373] on icon at bounding box center [717, 377] width 12 height 17
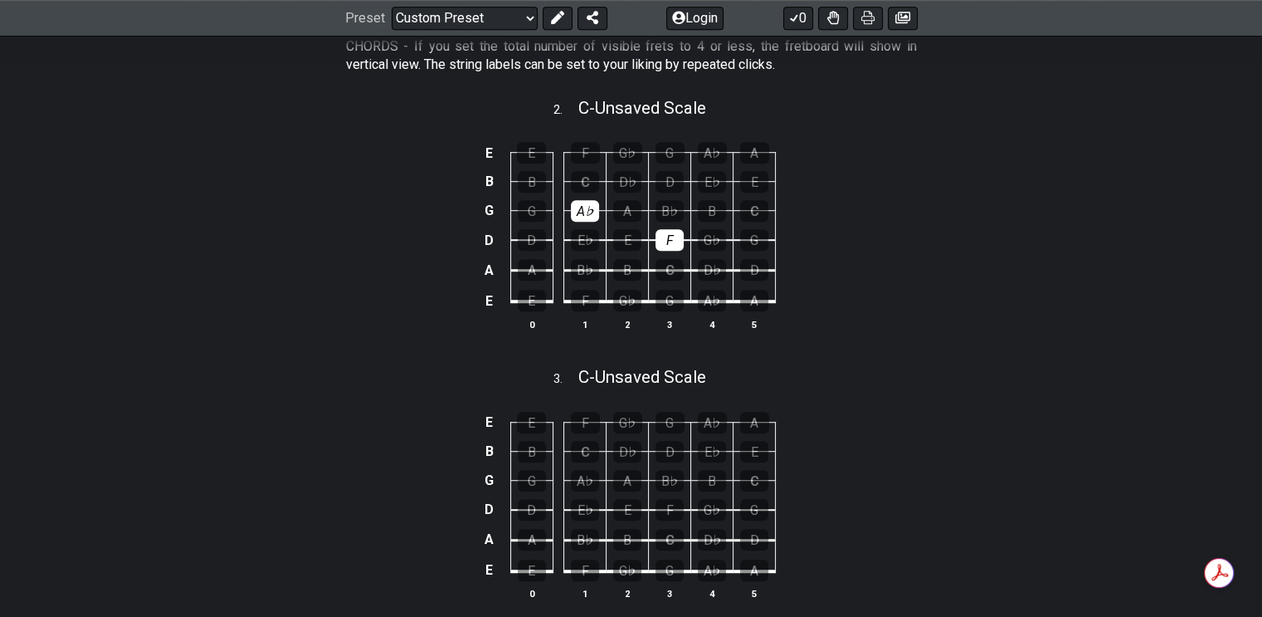
scroll to position [1079, 0]
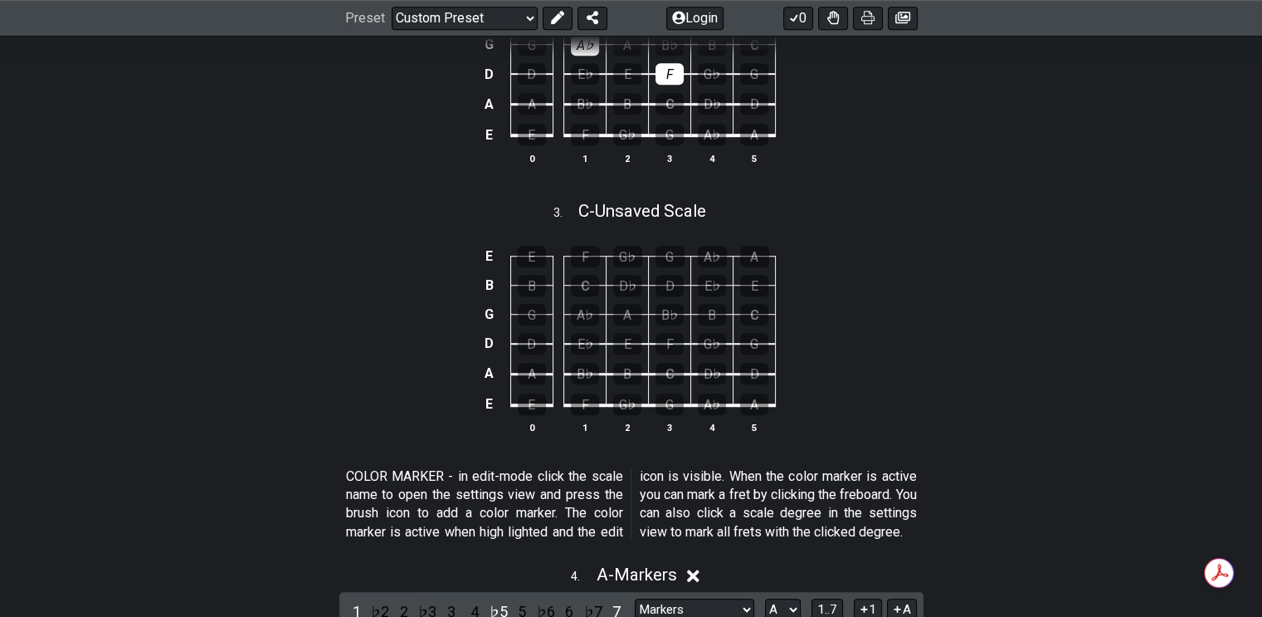
click at [531, 310] on div "G" at bounding box center [532, 315] width 28 height 22
click at [666, 338] on div "F" at bounding box center [670, 344] width 28 height 22
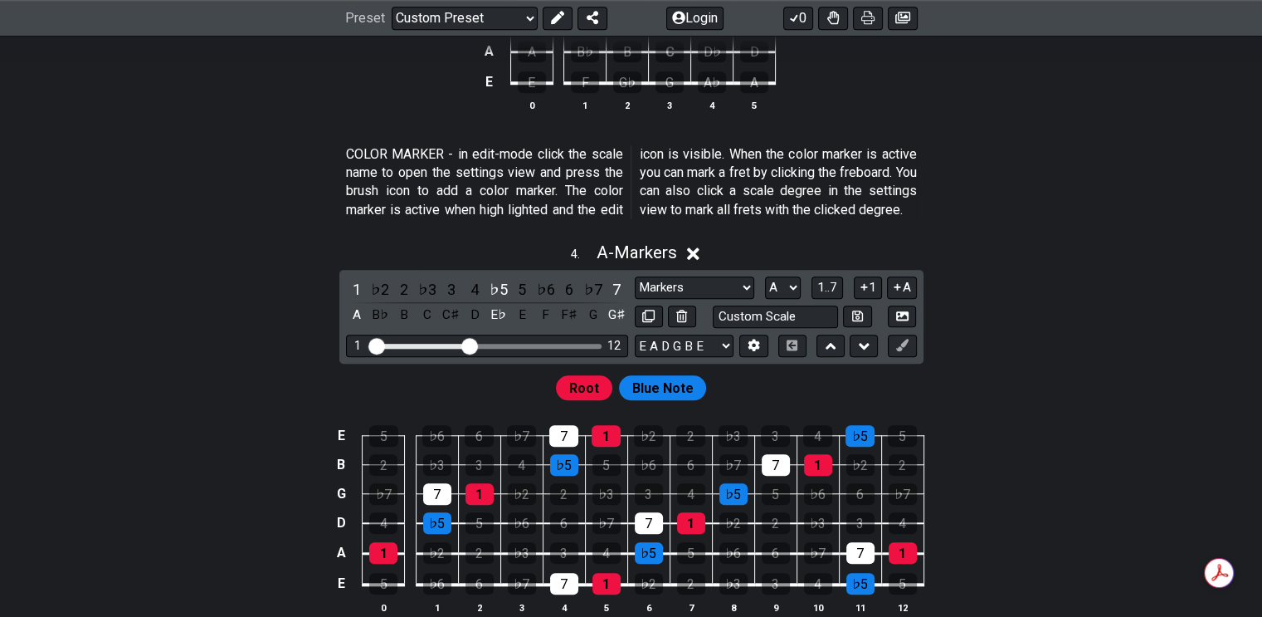
scroll to position [1411, 0]
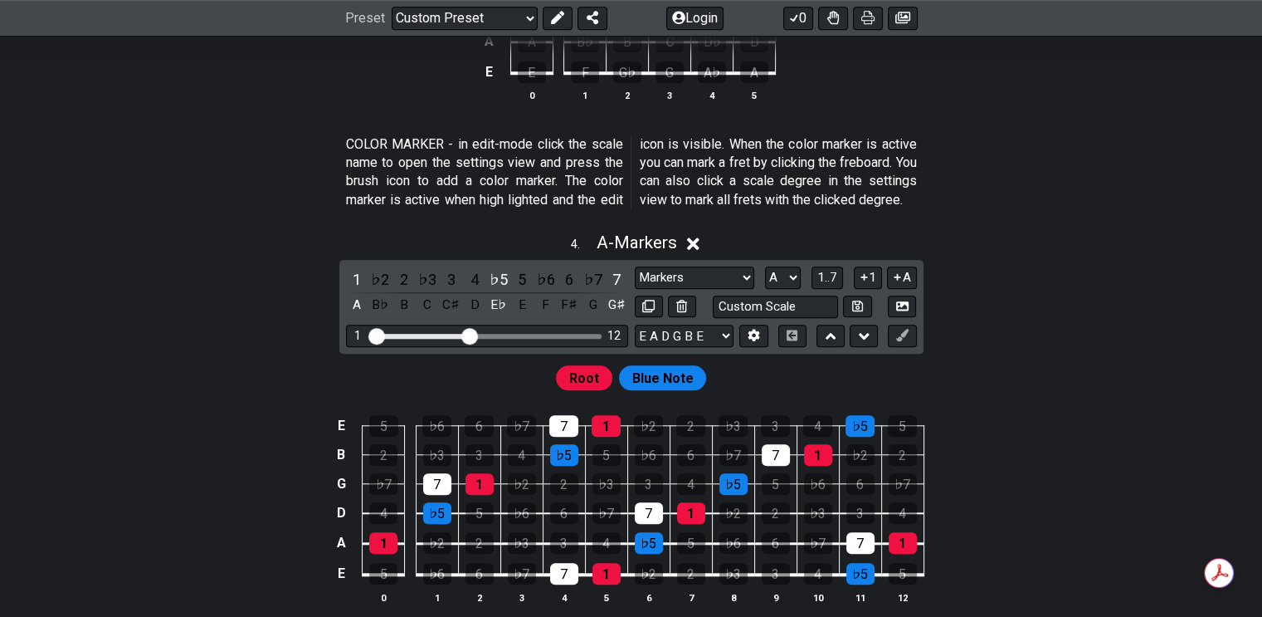
click at [350, 290] on div "1" at bounding box center [357, 279] width 22 height 22
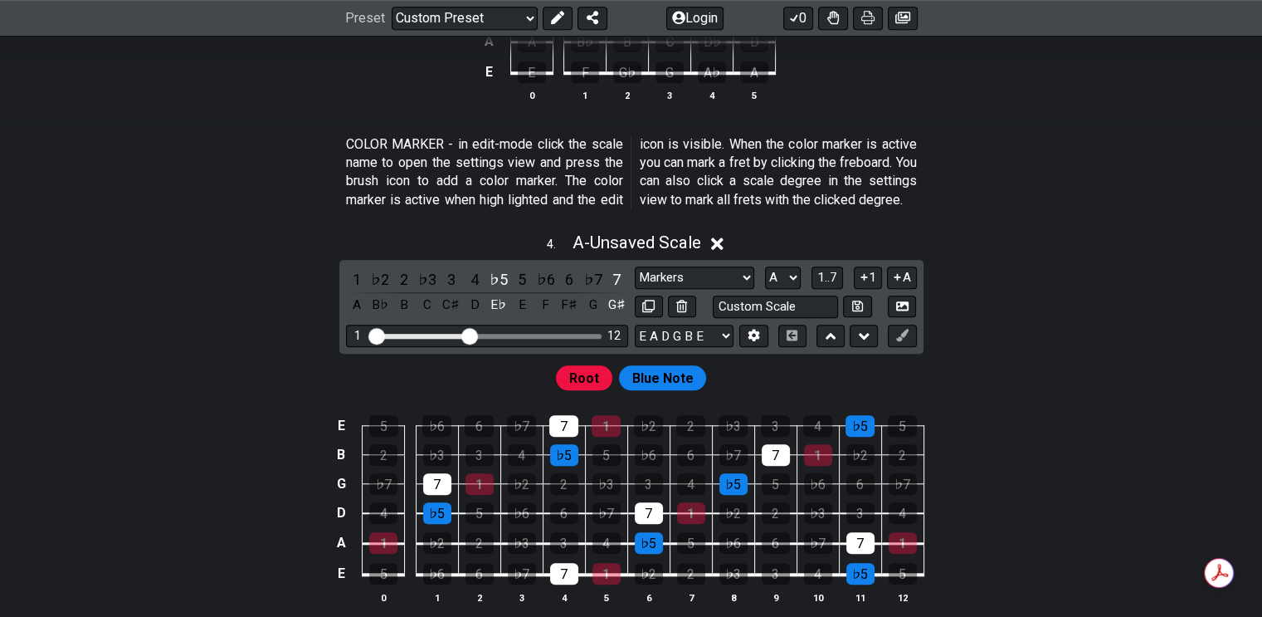
click at [490, 290] on div "♭5" at bounding box center [499, 279] width 22 height 22
click at [611, 290] on div "7" at bounding box center [617, 279] width 22 height 22
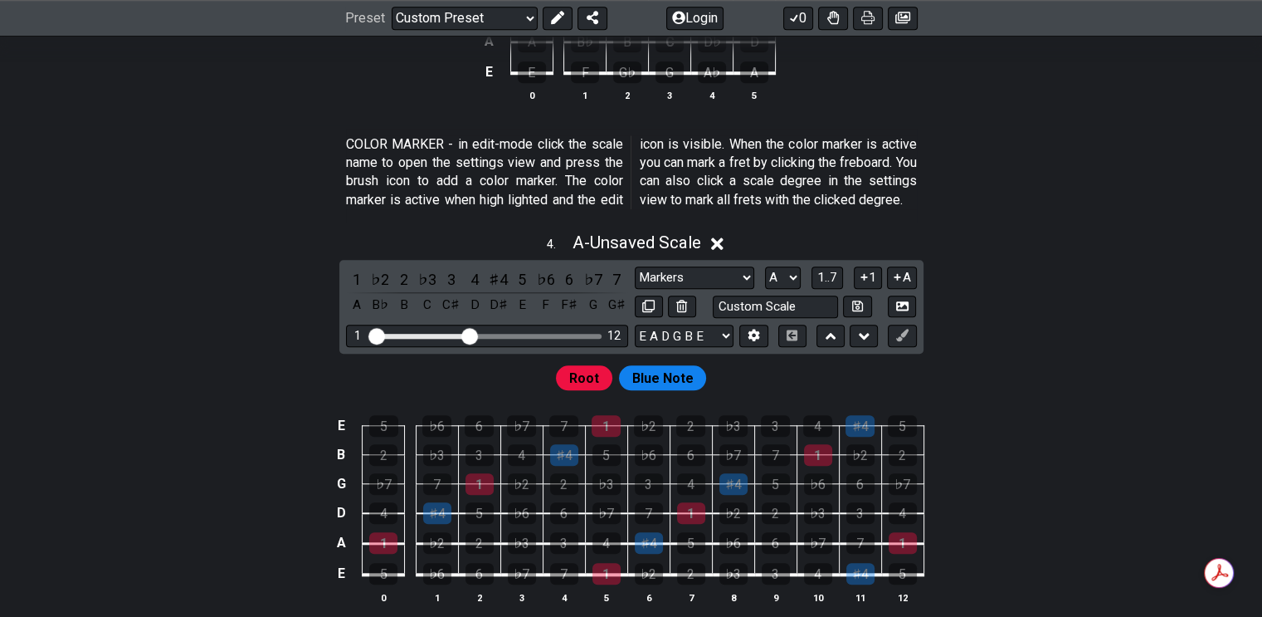
click at [723, 250] on icon at bounding box center [717, 243] width 12 height 12
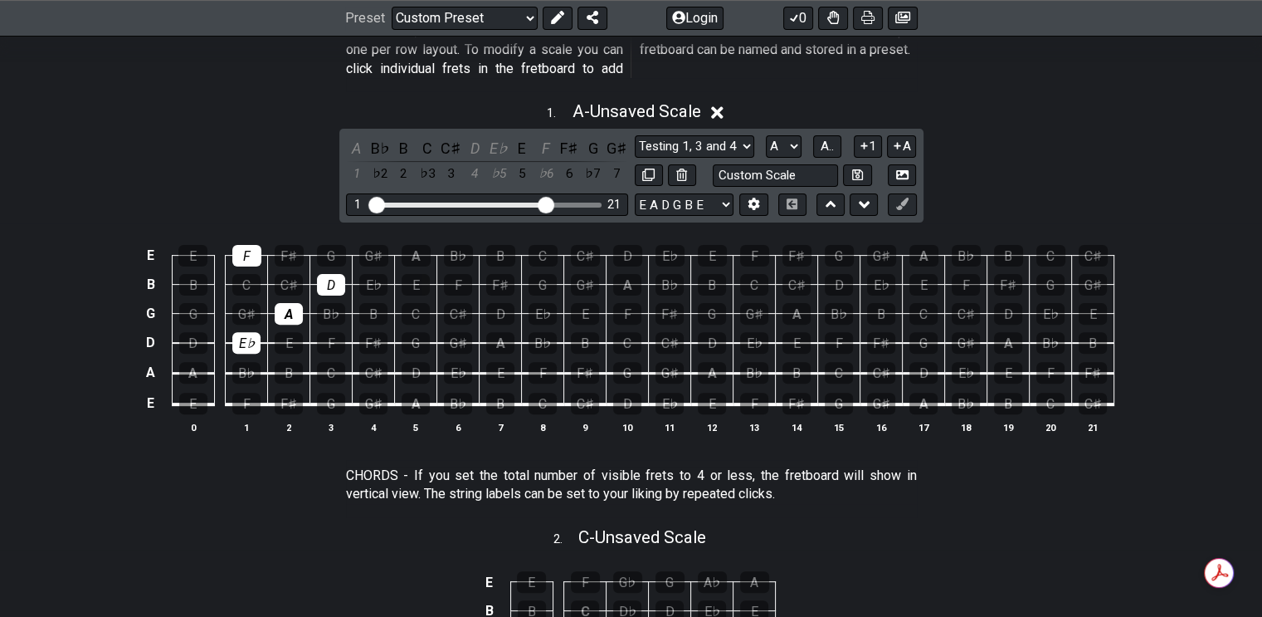
scroll to position [325, 0]
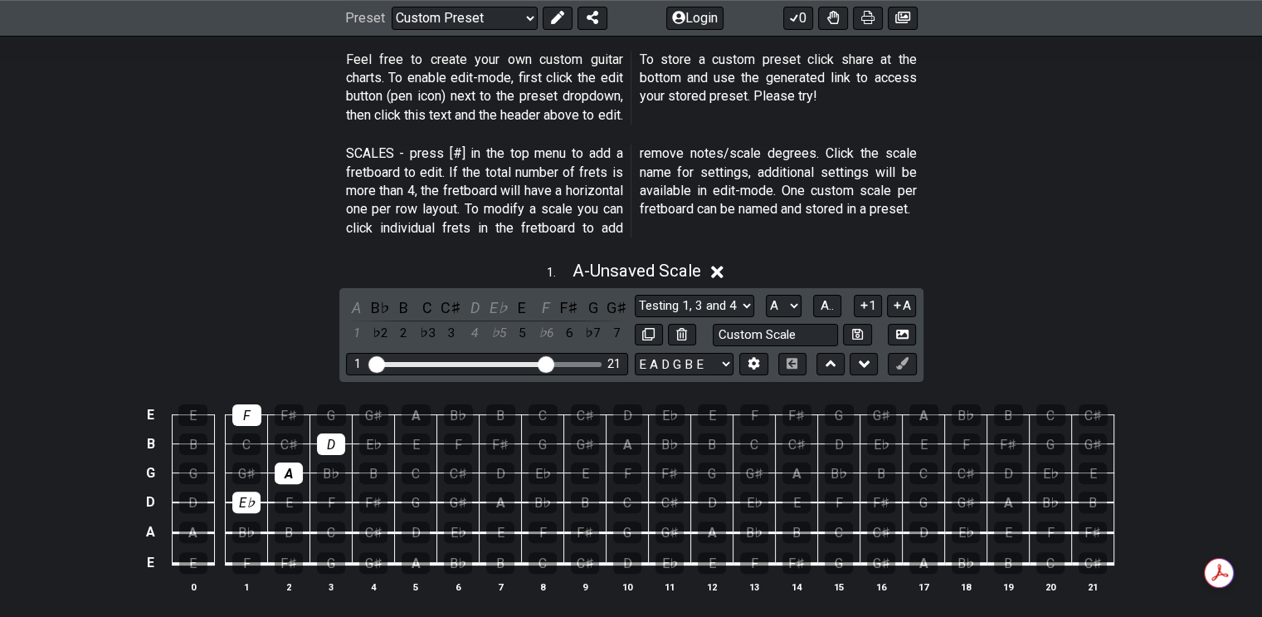
click at [720, 268] on icon at bounding box center [717, 271] width 12 height 17
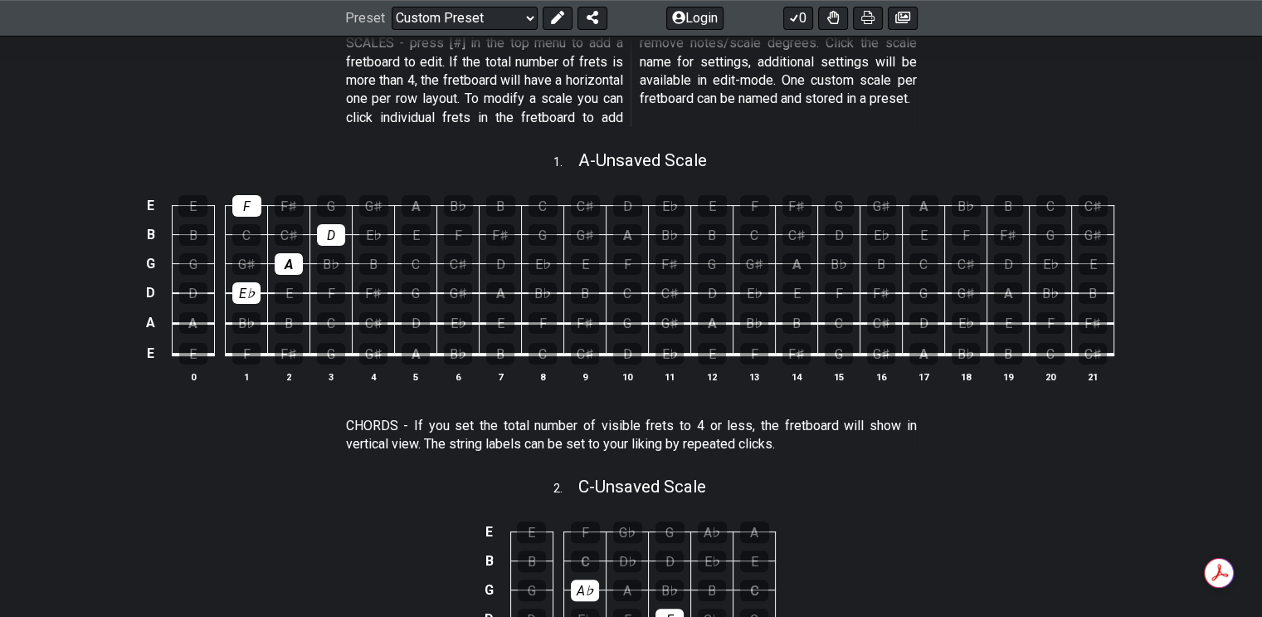
scroll to position [392, 0]
